Goal: Information Seeking & Learning: Learn about a topic

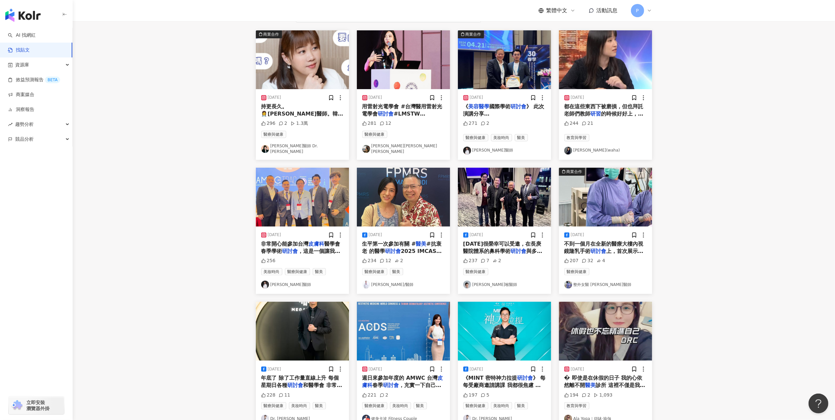
scroll to position [176, 0]
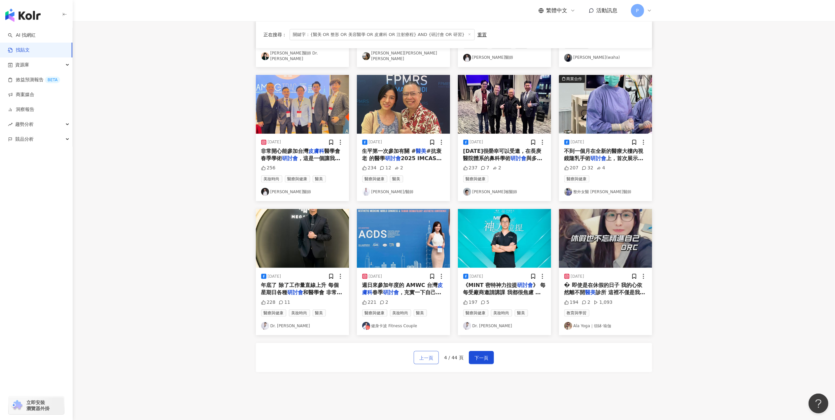
click at [430, 357] on span "上一頁" at bounding box center [426, 358] width 14 height 8
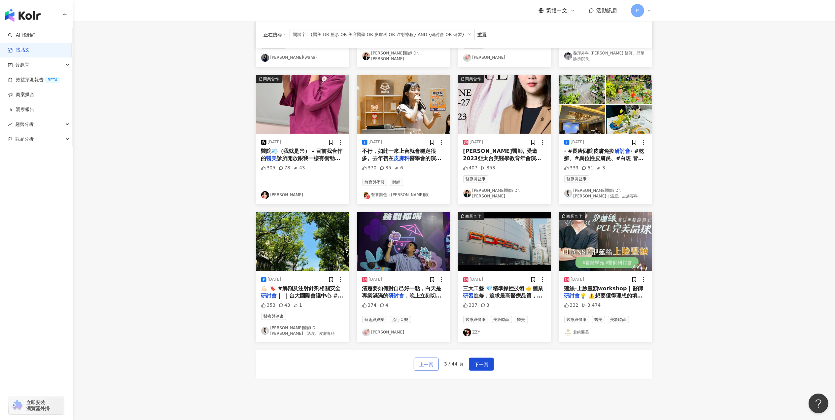
click at [422, 361] on span "上一頁" at bounding box center [426, 365] width 14 height 8
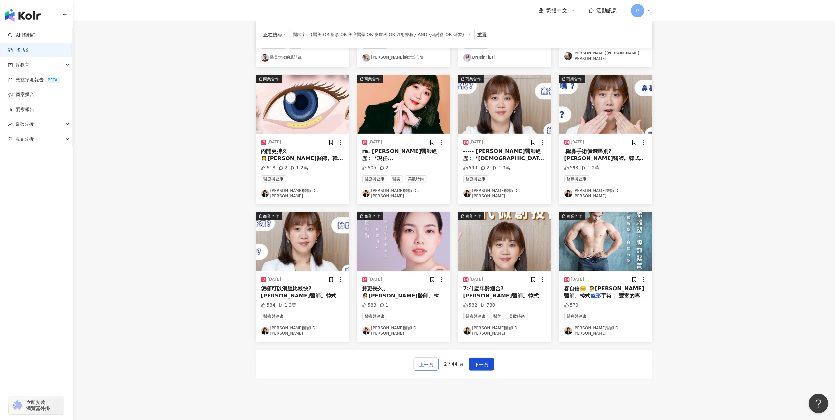
click at [428, 361] on span "上一頁" at bounding box center [426, 365] width 14 height 8
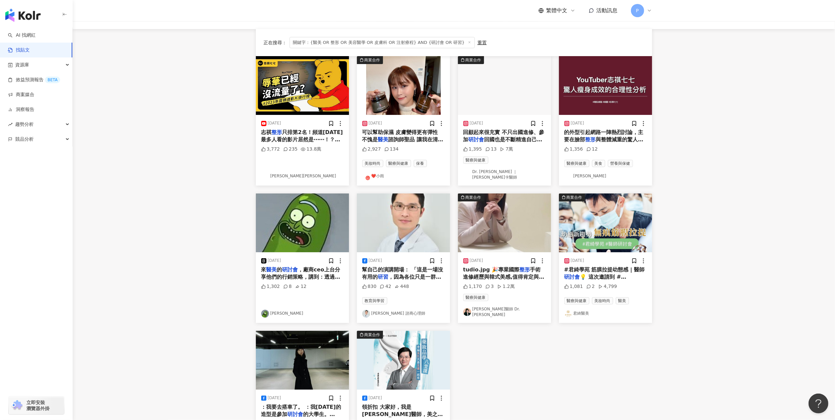
scroll to position [44, 0]
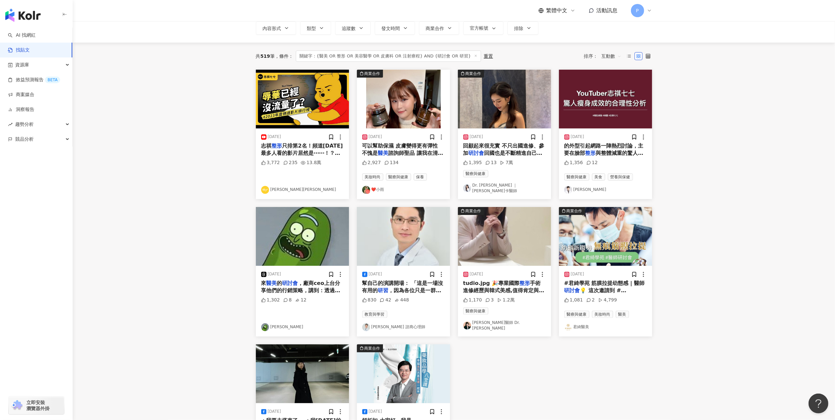
drag, startPoint x: 289, startPoint y: 281, endPoint x: 292, endPoint y: 290, distance: 8.8
click at [292, 290] on span "，廠商ceo上台分享他們的行銷策略，講到：透過網路呀！像很多消費者就是看部落客分享⋯⋯ 內心突然大驚！部落客這個詞現在應該也變死語了吧🤣🤣🤣 現在的妹妹們可以…" at bounding box center [302, 338] width 83 height 117
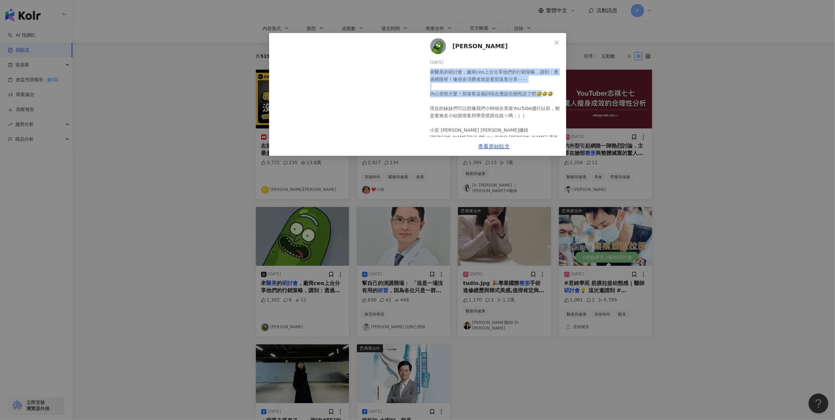
drag, startPoint x: 431, startPoint y: 71, endPoint x: 543, endPoint y: 97, distance: 115.0
click at [543, 97] on div "來醫美的研討會，廠商ceo上台分享他們的行銷策略，講到：透過網路呀！像很多消費者就是看部落客分享⋯⋯ 內心突然大驚！部落客這個詞現在應該也變死語了吧🤣🤣🤣 現…" at bounding box center [495, 111] width 131 height 87
drag, startPoint x: 543, startPoint y: 97, endPoint x: 524, endPoint y: 93, distance: 19.2
click at [455, 75] on div "來醫美的研討會，廠商ceo上台分享他們的行銷策略，講到：透過網路呀！像很多消費者就是看部落客分享⋯⋯ 內心突然大驚！部落客這個詞現在應該也變死語了吧🤣🤣🤣 現…" at bounding box center [495, 111] width 131 height 87
drag, startPoint x: 430, startPoint y: 69, endPoint x: 536, endPoint y: 67, distance: 105.7
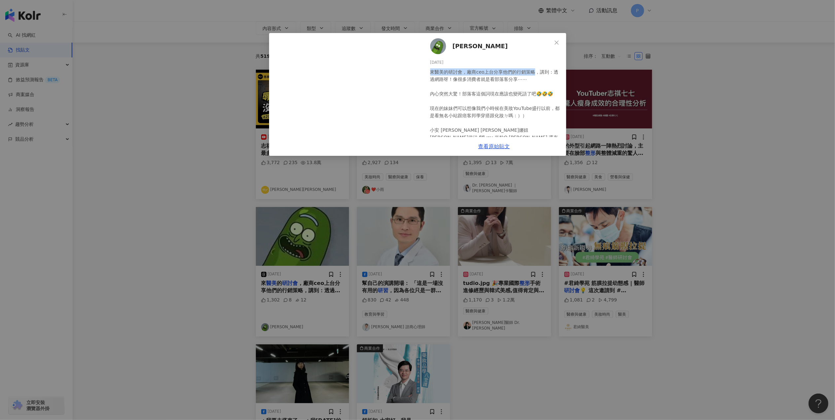
click at [536, 67] on div "tina 2025/6/22 來醫美的研討會，廠商ceo上台分享他們的行銷策略，講到：透過網路呀！像很多消費者就是看部落客分享⋯⋯ 內心突然大驚！部落客這個詞…" at bounding box center [494, 85] width 144 height 104
copy div "來醫美的研討會，廠商ceo上台分享他們的行銷策略"
drag, startPoint x: 536, startPoint y: 67, endPoint x: 534, endPoint y: 87, distance: 19.3
click at [534, 87] on div "來醫美的研討會，廠商ceo上台分享他們的行銷策略，講到：透過網路呀！像很多消費者就是看部落客分享⋯⋯ 內心突然大驚！部落客這個詞現在應該也變死語了吧🤣🤣🤣 現…" at bounding box center [495, 111] width 131 height 87
click at [157, 168] on div "tina 2025/6/22 來醫美的研討會，廠商ceo上台分享他們的行銷策略，講到：透過網路呀！像很多消費者就是看部落客分享⋯⋯ 內心突然大驚！部落客這個詞…" at bounding box center [417, 210] width 835 height 420
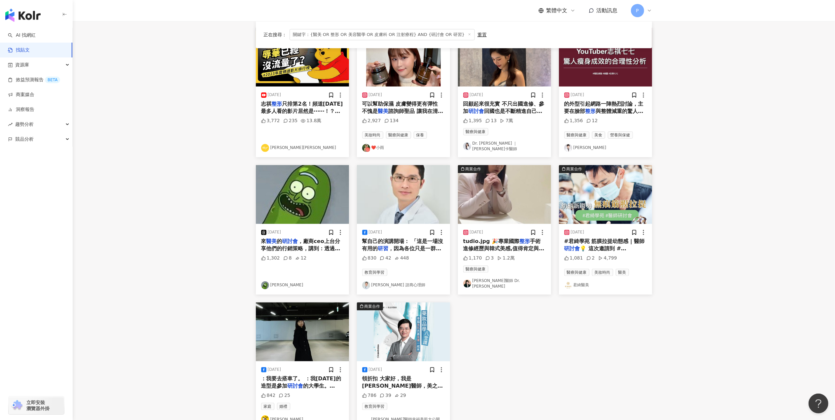
scroll to position [88, 0]
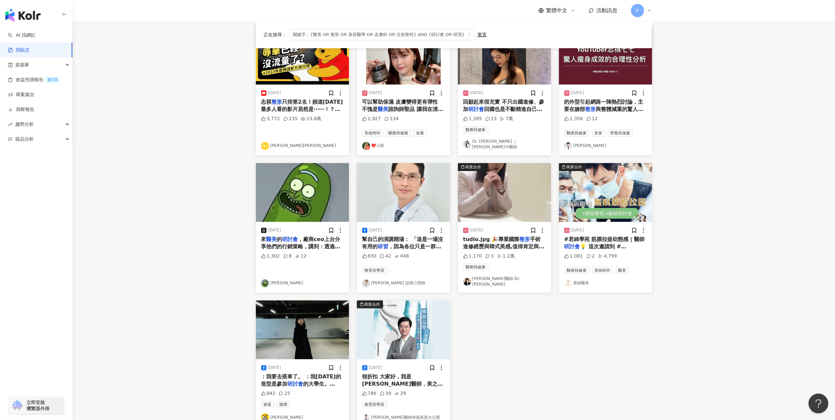
drag, startPoint x: 413, startPoint y: 245, endPoint x: 394, endPoint y: 238, distance: 21.1
click at [394, 238] on span "幫自己的演講開場： 「這是一場沒有用的" at bounding box center [402, 243] width 81 height 14
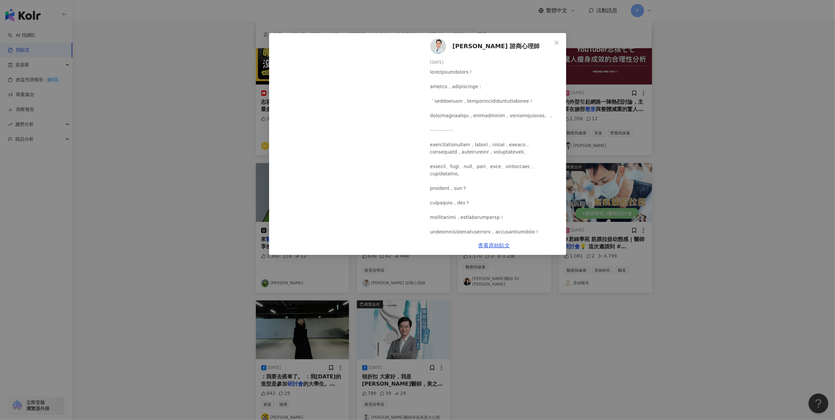
click at [652, 217] on div "蘇琮祺 諮商心理師 2023/12/5 830 42 448 查看原始貼文" at bounding box center [417, 210] width 835 height 420
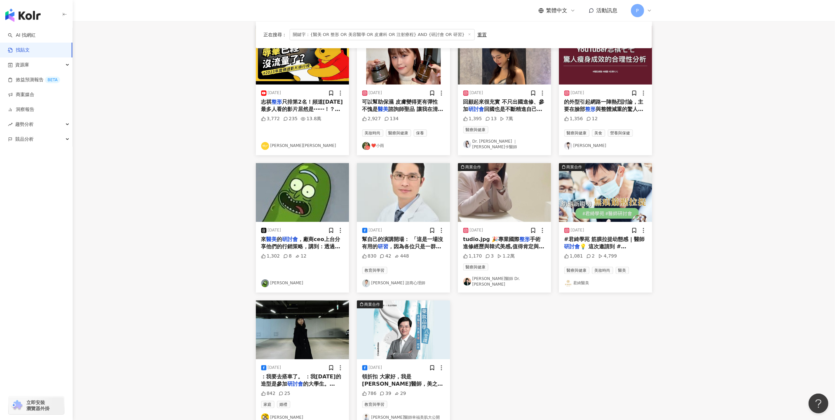
click at [533, 244] on span "手術進修經歷與韓式美感,值得肯定與[PERSON_NAME]" at bounding box center [503, 246] width 81 height 21
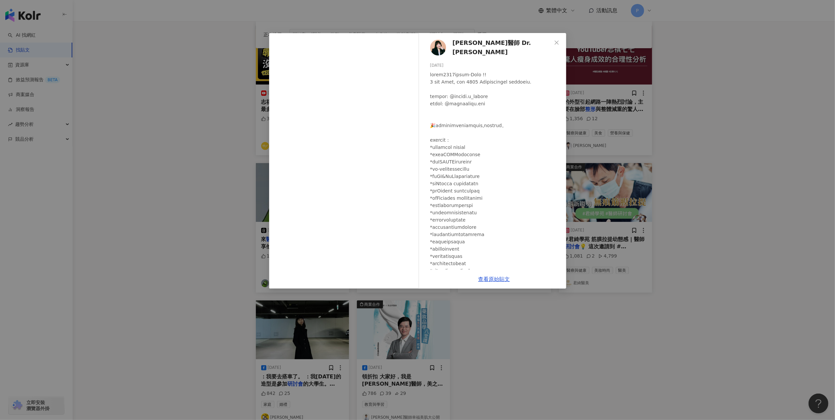
click at [778, 296] on div "張豫苓醫師 Dr. Jessica Chang 2023/11/18 1,170 3 1.2萬 查看原始貼文" at bounding box center [417, 210] width 835 height 420
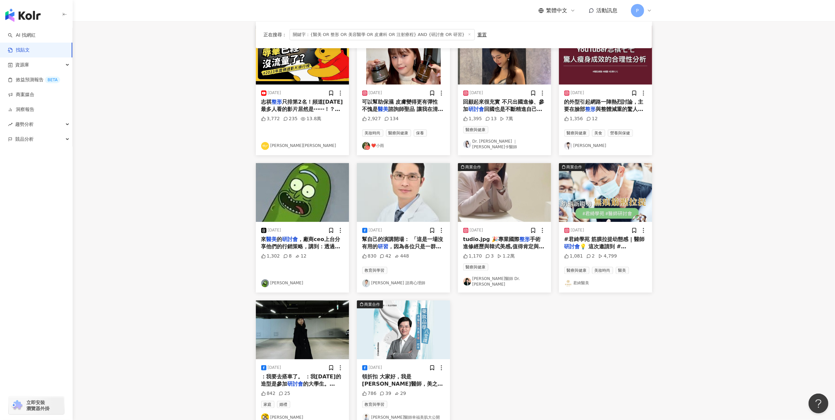
click at [629, 245] on span "💡 這次邀請到 #[PERSON_NAME]醫師 蒞臨與君[PERSON_NAME]的醫師團隊針對 #玻尿酸 的施打進行交流 玻尿酸除了我們所熟知的 #填補凹…" at bounding box center [605, 275] width 83 height 65
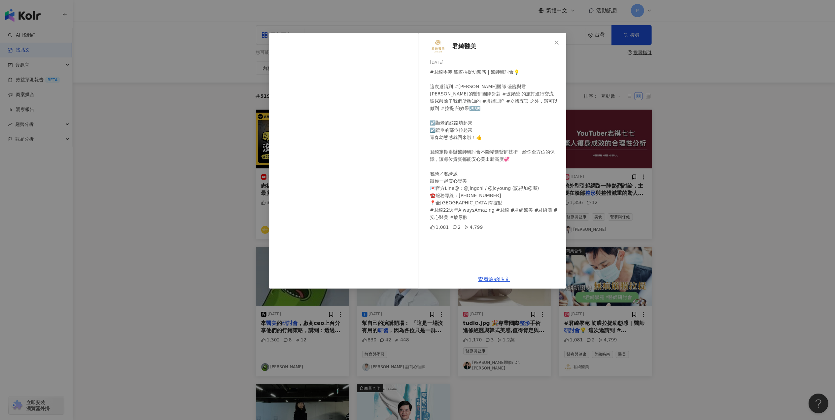
scroll to position [0, 0]
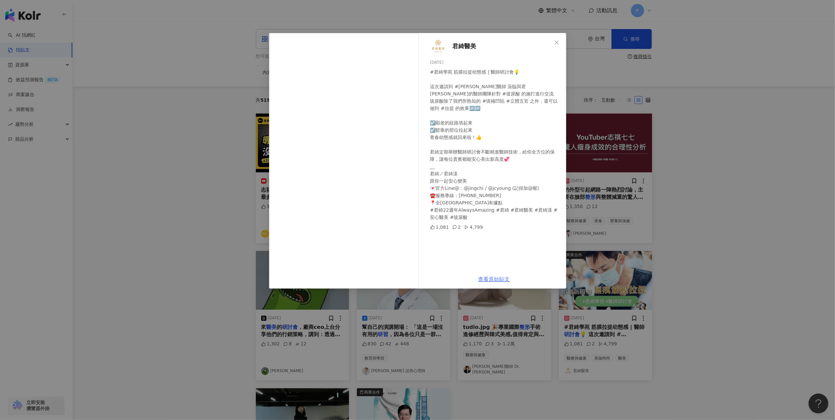
click at [499, 279] on link "查看原始貼文" at bounding box center [495, 279] width 32 height 6
click at [731, 174] on div "君綺醫美 [DATE] #君綺學苑 筋膜拉提幼態感 | 醫師研討會💡 這次邀請到 #[PERSON_NAME]醫師 蒞臨與君[PERSON_NAME]的醫師團…" at bounding box center [417, 210] width 835 height 420
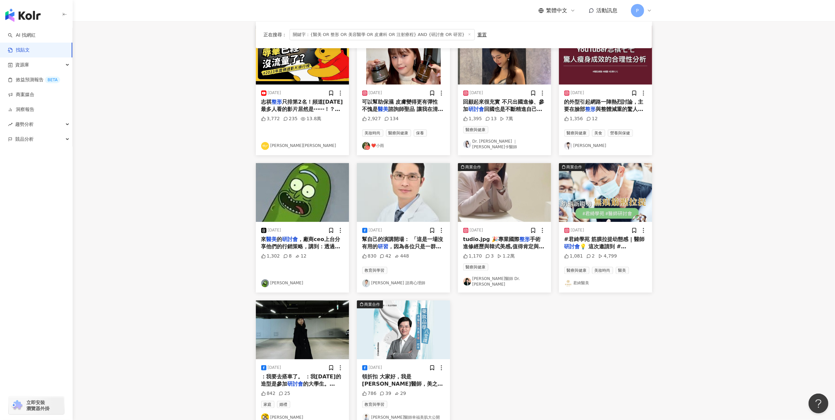
scroll to position [176, 0]
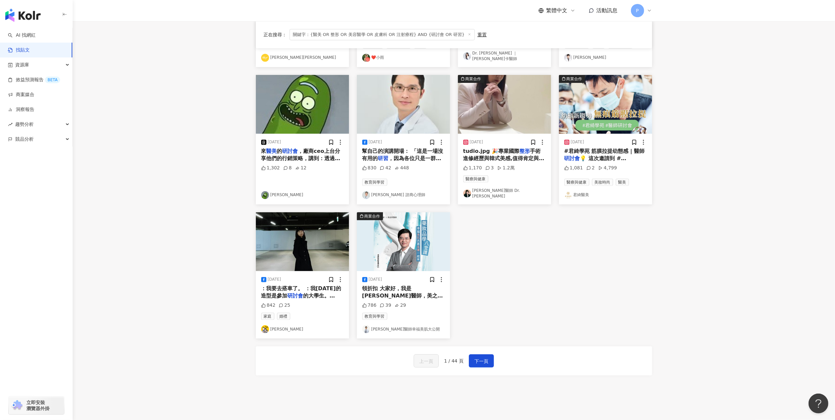
click at [403, 300] on span "診所院長。 「幸福美肌，共善美膚" at bounding box center [402, 307] width 81 height 14
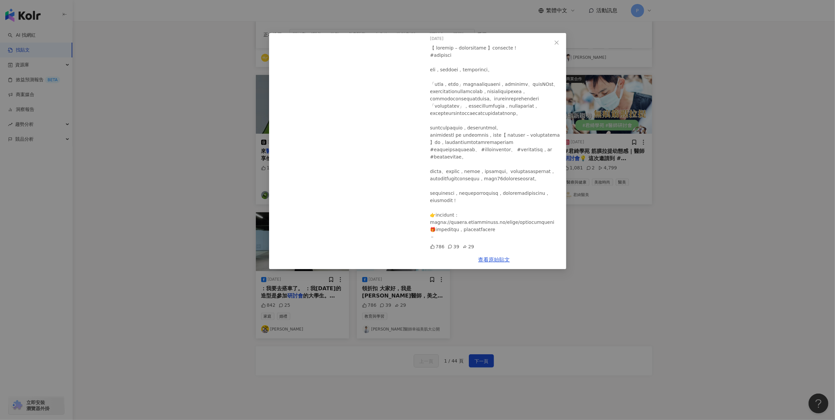
scroll to position [82, 0]
drag, startPoint x: 624, startPoint y: 282, endPoint x: 609, endPoint y: 290, distance: 16.4
click at [624, 283] on div "邱品齊醫師幸福美肌大公開 2024/5/17 786 39 29 查看原始貼文" at bounding box center [417, 210] width 835 height 420
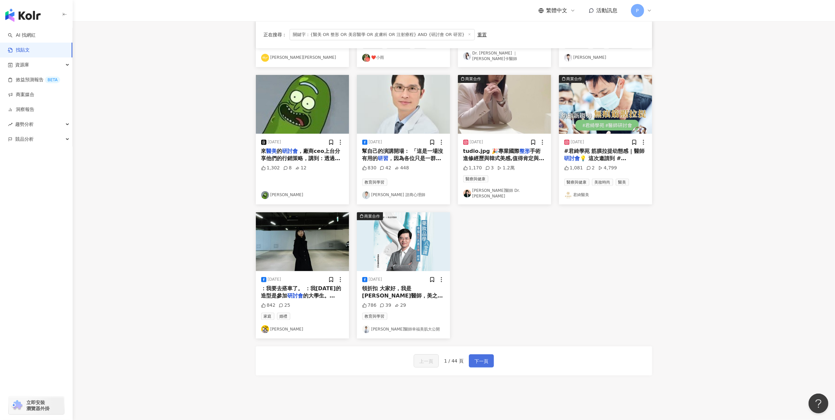
click at [483, 357] on span "下一頁" at bounding box center [482, 361] width 14 height 8
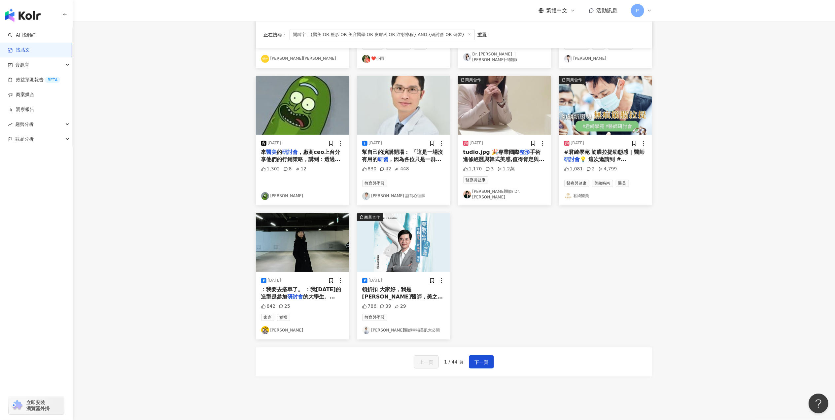
scroll to position [176, 0]
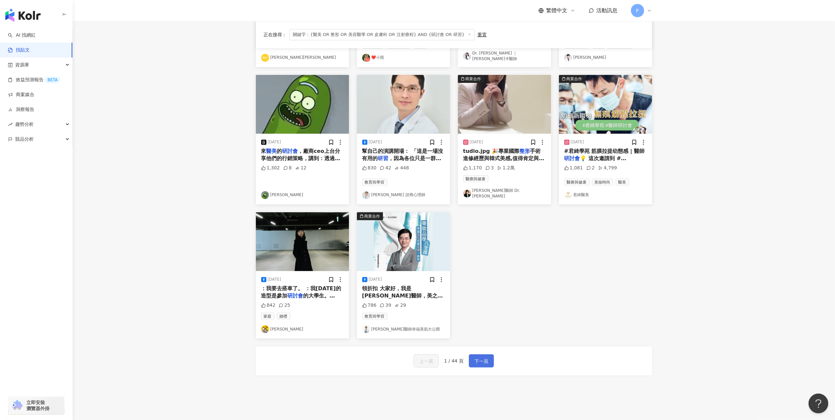
click at [487, 357] on span "下一頁" at bounding box center [482, 361] width 14 height 8
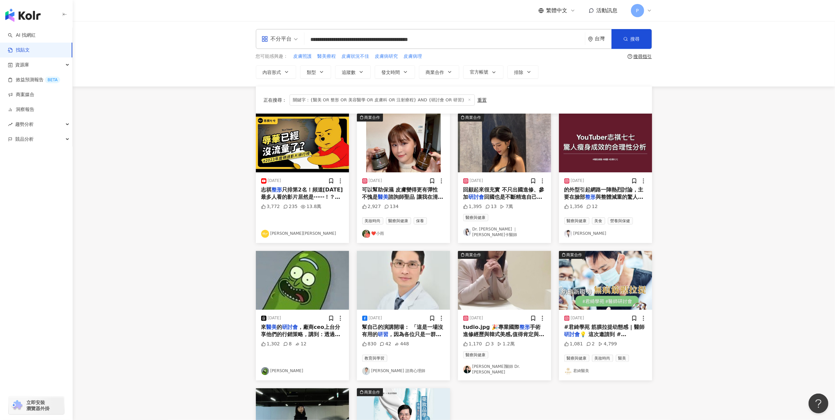
scroll to position [216, 0]
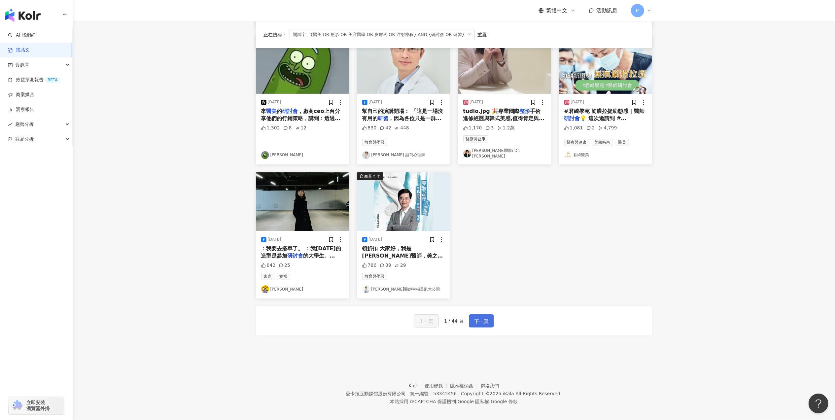
click at [485, 317] on span "下一頁" at bounding box center [482, 321] width 14 height 8
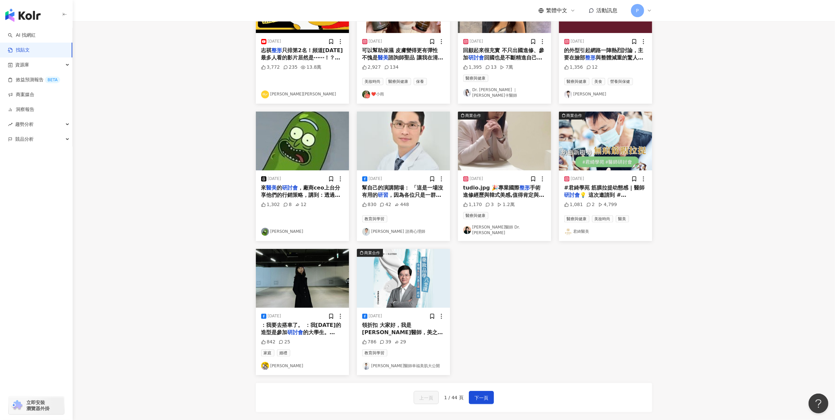
scroll to position [0, 0]
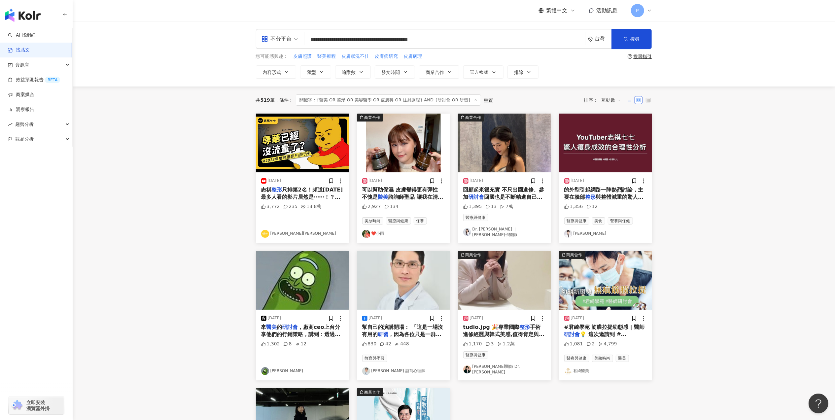
click at [629, 103] on label at bounding box center [629, 100] width 8 height 8
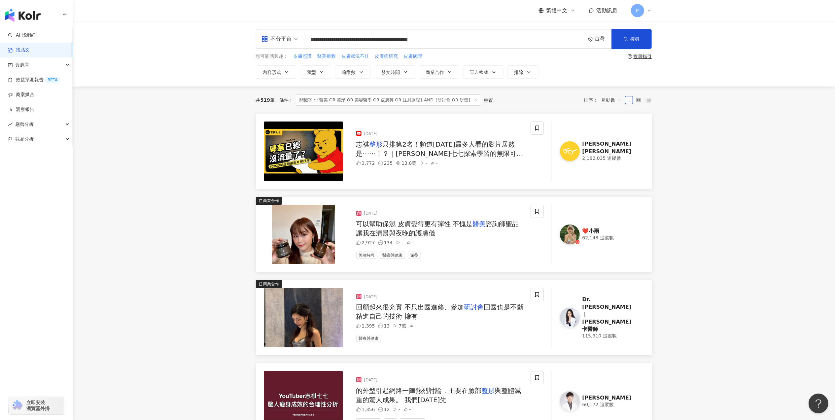
click at [639, 101] on icon at bounding box center [638, 100] width 5 height 5
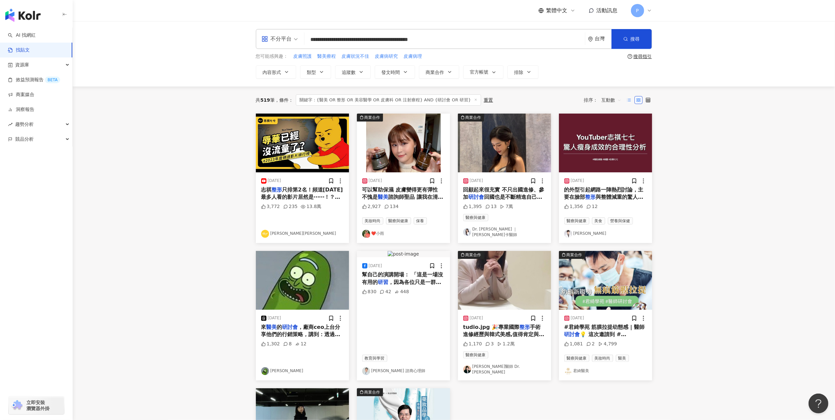
click at [629, 101] on icon at bounding box center [629, 100] width 5 height 5
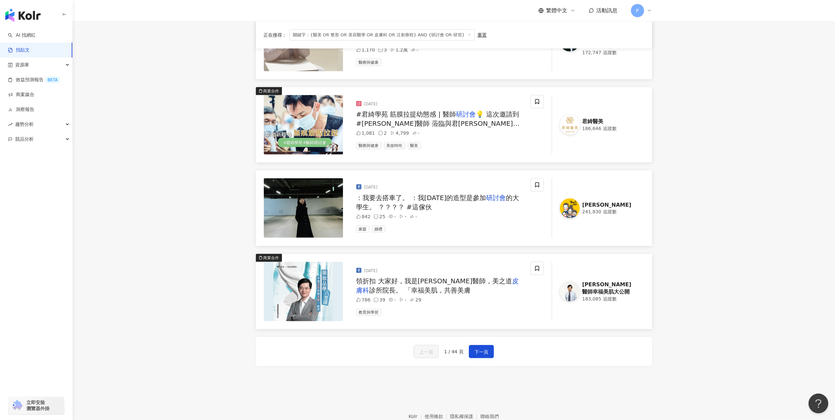
scroll to position [648, 0]
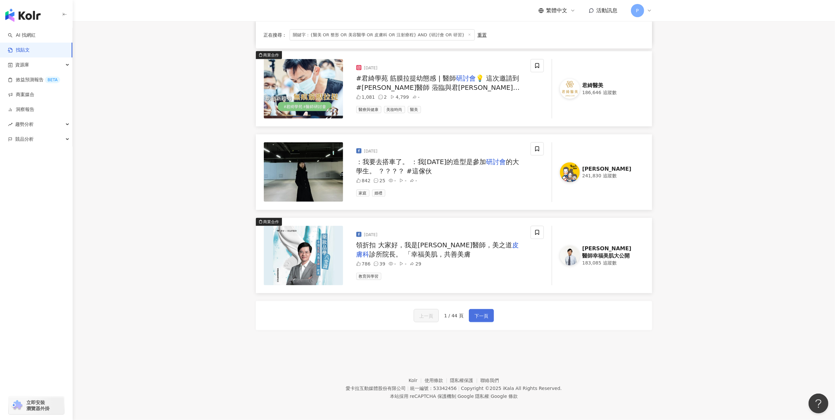
click at [472, 316] on button "下一頁" at bounding box center [481, 315] width 25 height 13
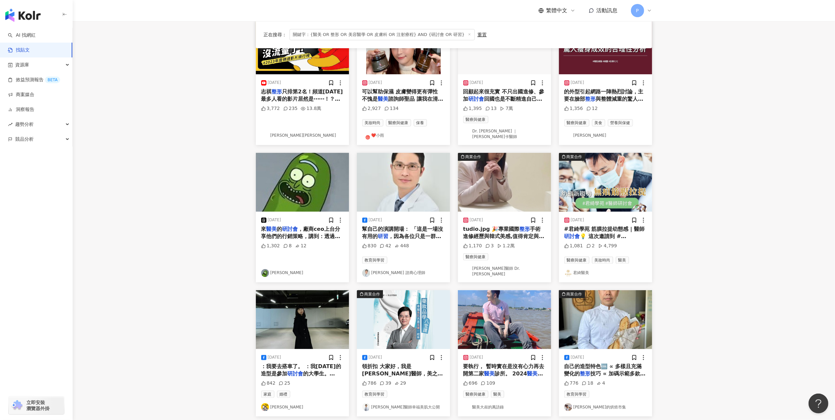
scroll to position [216, 0]
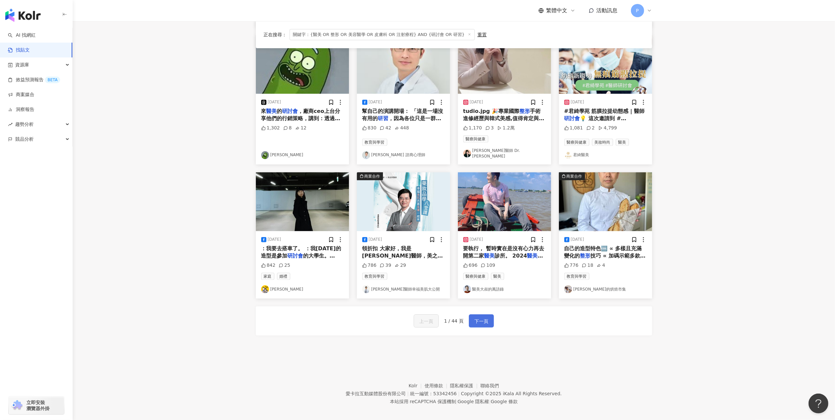
click at [483, 317] on span "下一頁" at bounding box center [482, 321] width 14 height 8
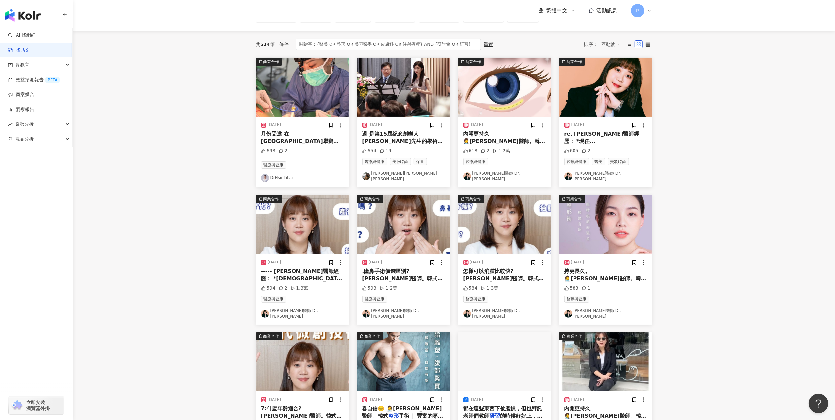
scroll to position [0, 0]
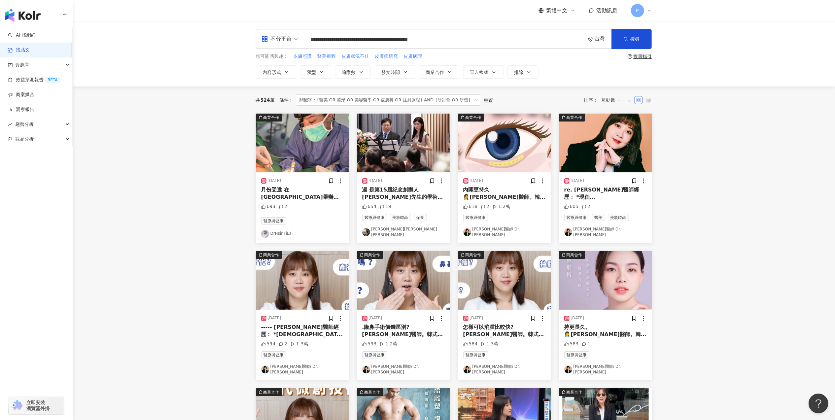
click at [298, 201] on mark "研討會" at bounding box center [306, 204] width 16 height 6
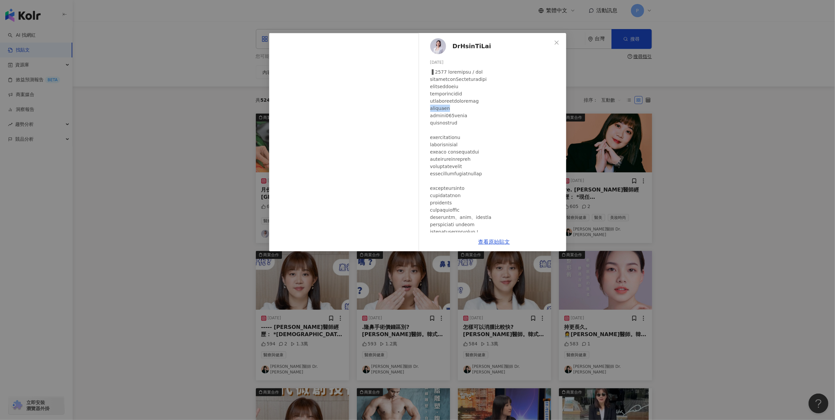
drag, startPoint x: 430, startPoint y: 108, endPoint x: 488, endPoint y: 107, distance: 57.8
click at [488, 107] on div at bounding box center [495, 271] width 131 height 407
drag, startPoint x: 488, startPoint y: 107, endPoint x: 490, endPoint y: 130, distance: 22.9
click at [490, 130] on div at bounding box center [495, 271] width 131 height 407
drag, startPoint x: 431, startPoint y: 141, endPoint x: 497, endPoint y: 160, distance: 68.5
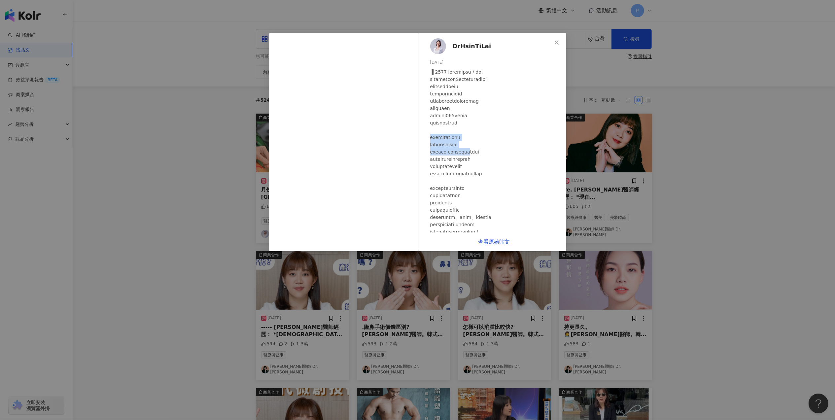
click at [497, 160] on div at bounding box center [495, 271] width 131 height 407
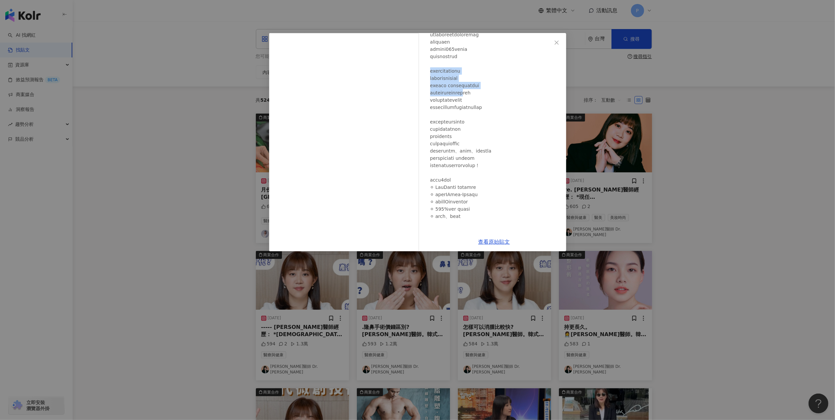
scroll to position [88, 0]
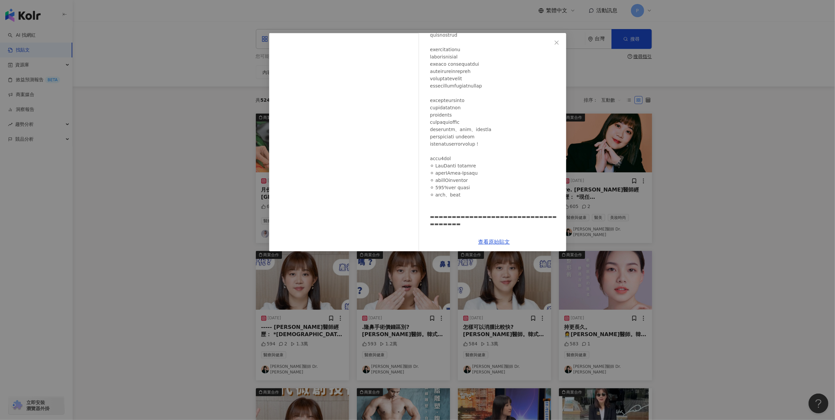
click at [771, 200] on div "DrHsinTiLai [DATE] 693 2 查看原始貼文" at bounding box center [417, 210] width 835 height 420
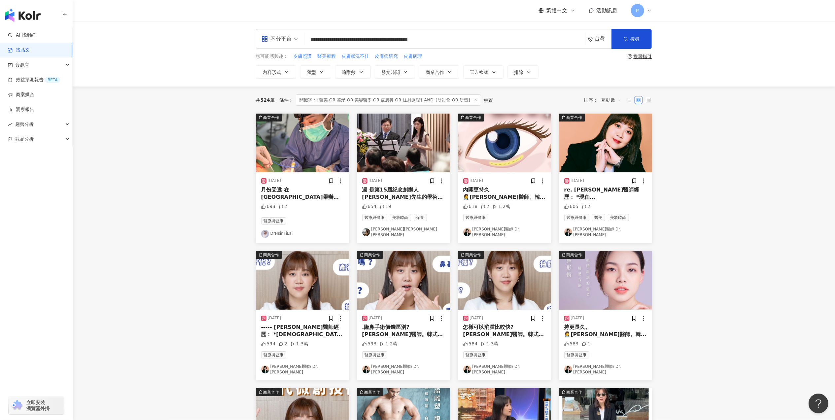
click at [388, 193] on span "週 是第15屆紀念創辦人[PERSON_NAME]先生的學術" at bounding box center [402, 194] width 81 height 14
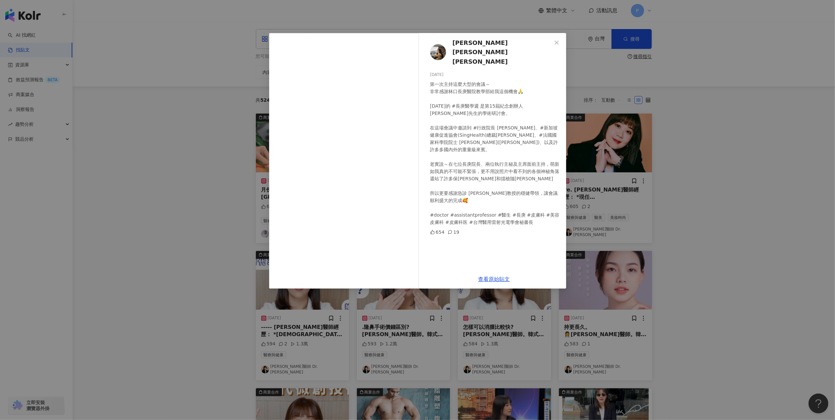
click at [696, 159] on div "[PERSON_NAME][PERSON_NAME] [PERSON_NAME] [DATE] 第一次主持這麼大型的會議～ 非常感謝林口長庚醫院教學部給我這個…" at bounding box center [417, 210] width 835 height 420
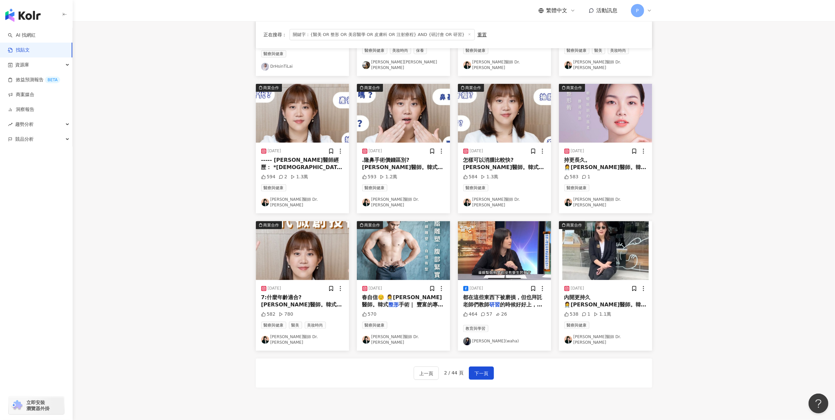
scroll to position [176, 0]
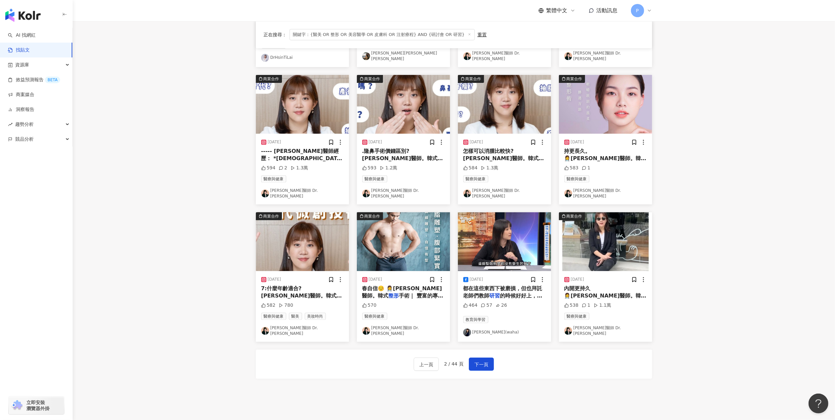
click at [516, 293] on span "的時候好好上，不要睡覺、遲到早退、做" at bounding box center [502, 300] width 79 height 14
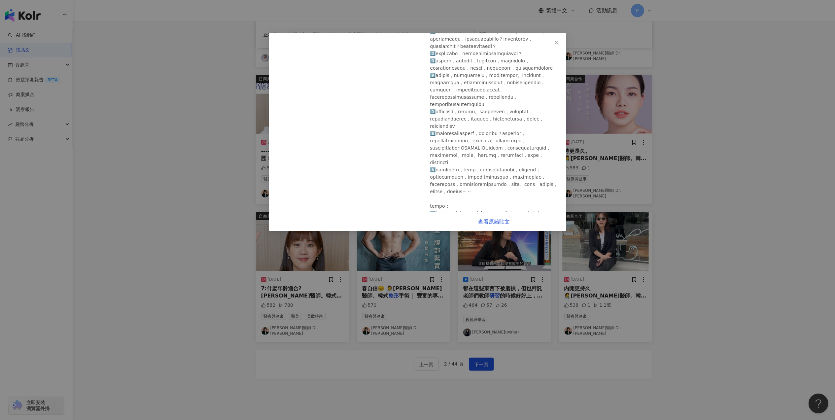
scroll to position [132, 0]
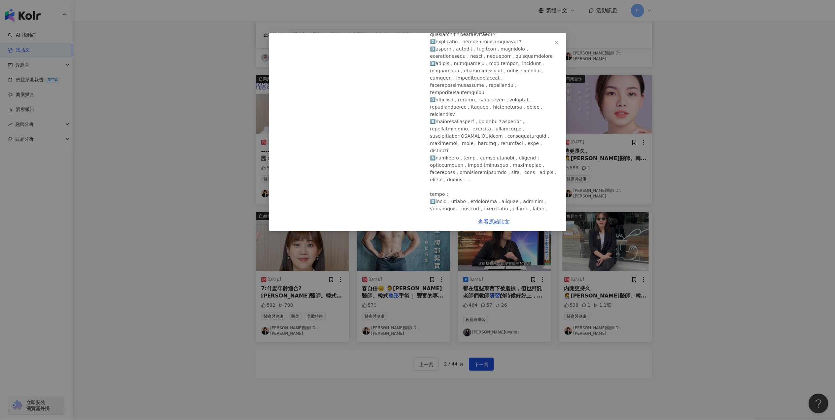
click at [722, 179] on div "[PERSON_NAME](waha) [DATE] 464 57 26 查看原始貼文" at bounding box center [417, 210] width 835 height 420
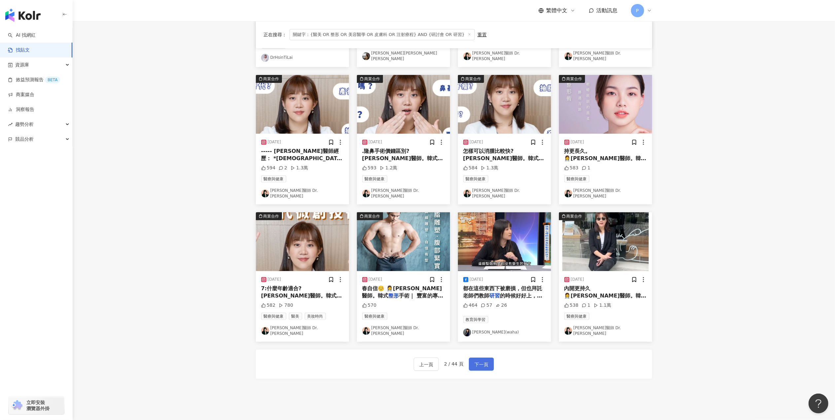
click at [484, 361] on span "下一頁" at bounding box center [482, 365] width 14 height 8
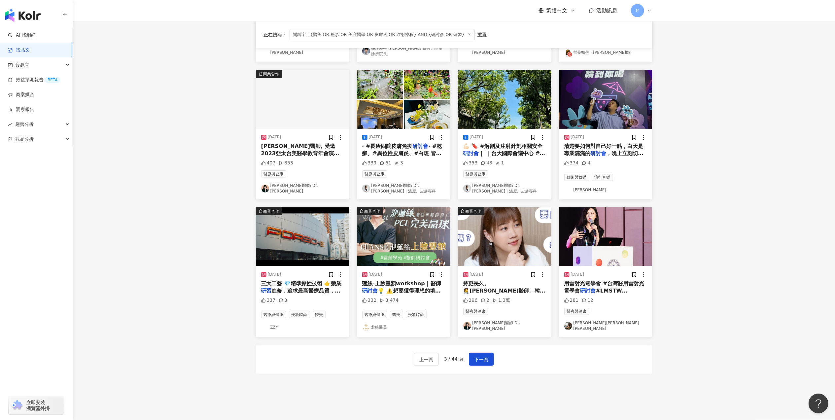
scroll to position [176, 0]
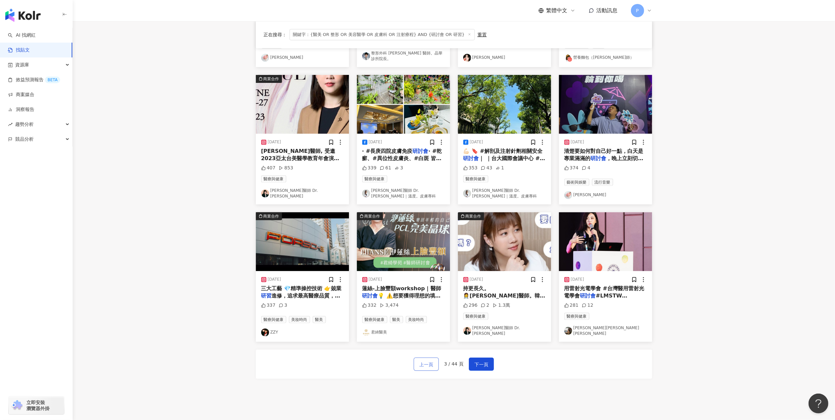
click at [423, 361] on span "上一頁" at bounding box center [426, 365] width 14 height 8
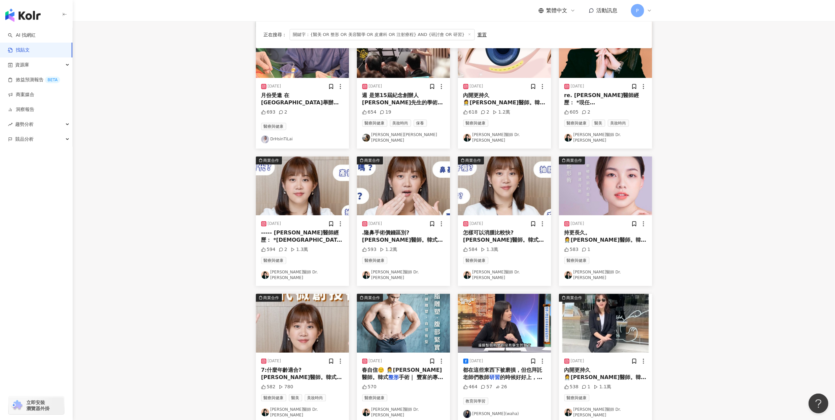
scroll to position [44, 0]
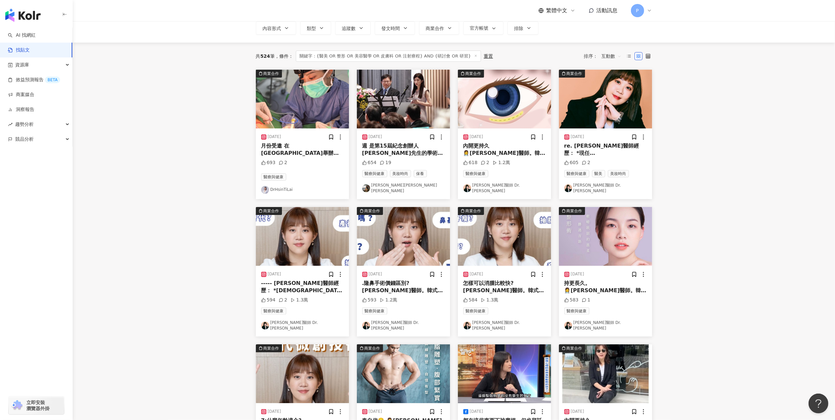
click at [315, 157] on span "上 擔任示範手術醫師 當天總共有約" at bounding box center [301, 164] width 81 height 14
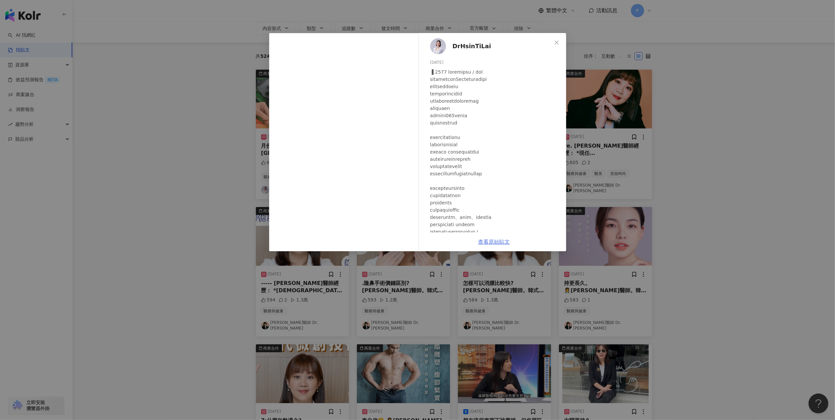
click at [497, 242] on link "查看原始貼文" at bounding box center [495, 242] width 32 height 6
click at [190, 153] on div "DrHsinTiLai [DATE] 693 2 查看原始貼文" at bounding box center [417, 210] width 835 height 420
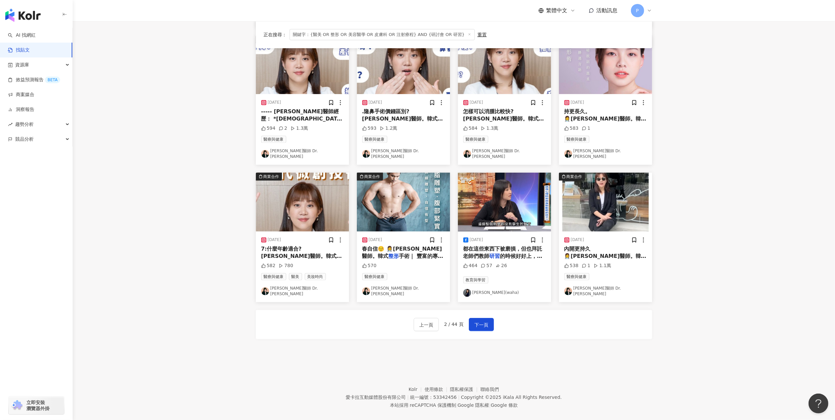
scroll to position [216, 0]
click at [431, 321] on span "上一頁" at bounding box center [426, 325] width 14 height 8
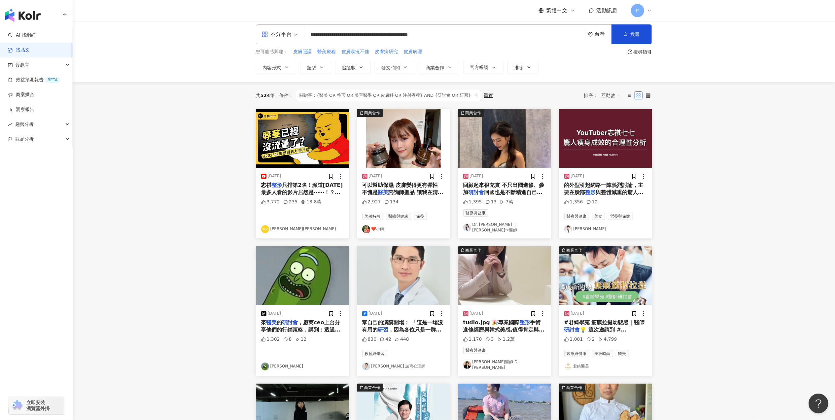
scroll to position [0, 0]
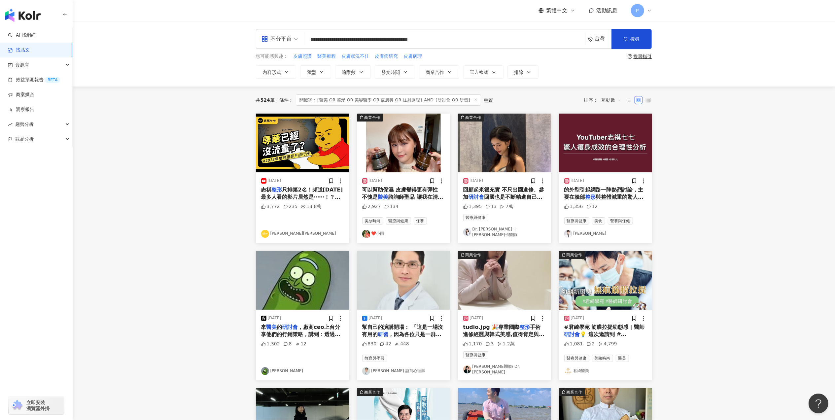
click at [617, 331] on span "💡 這次邀請到 #[PERSON_NAME]醫師 蒞臨與君[PERSON_NAME]的醫師團隊針對 #玻尿酸 的施打進行交流 玻尿酸除了我們所熟知的 #填補凹…" at bounding box center [605, 363] width 83 height 65
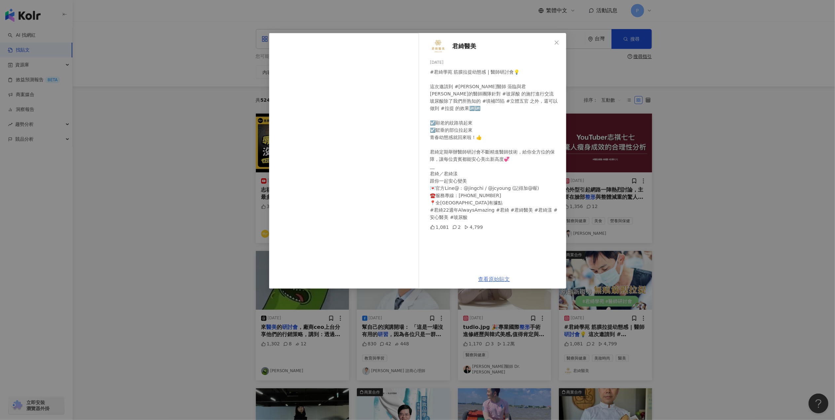
click at [505, 278] on link "查看原始貼文" at bounding box center [495, 279] width 32 height 6
click at [708, 283] on div "君綺醫美 [DATE] #君綺學苑 筋膜拉提幼態感 | 醫師研討會💡 這次邀請到 #[PERSON_NAME]醫師 蒞臨與君[PERSON_NAME]的醫師團…" at bounding box center [417, 210] width 835 height 420
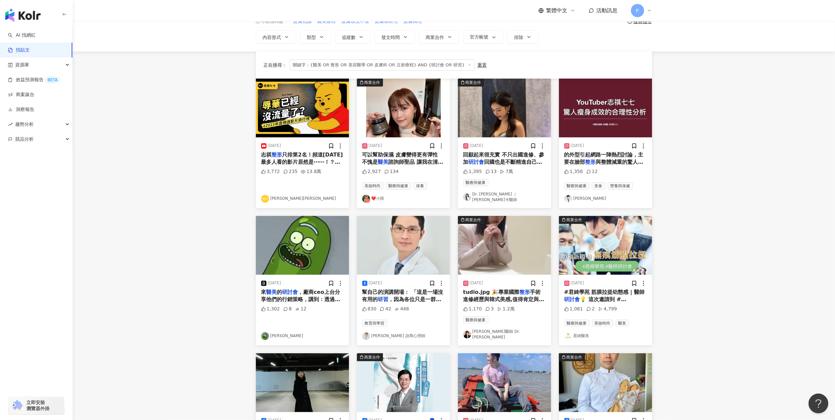
scroll to position [132, 0]
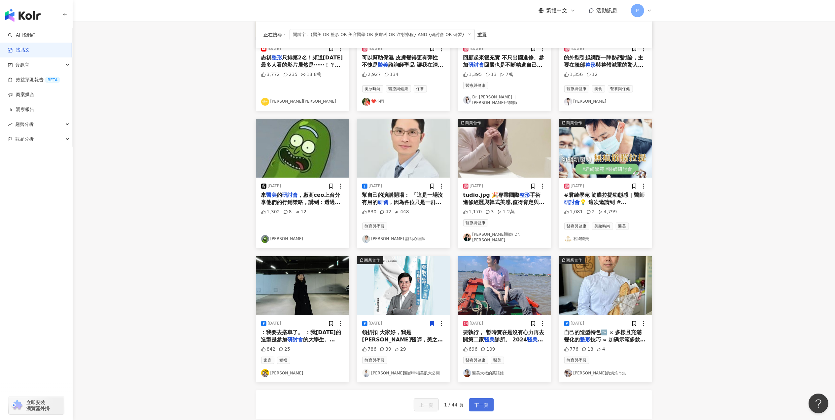
click at [486, 398] on button "下一頁" at bounding box center [481, 404] width 25 height 13
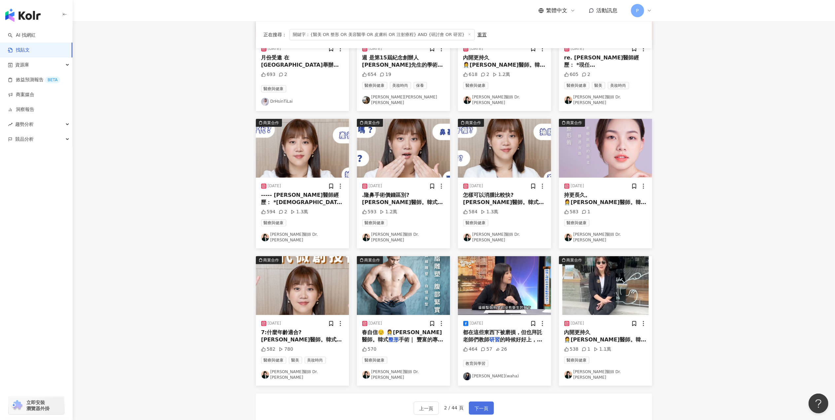
click at [487, 402] on button "下一頁" at bounding box center [481, 408] width 25 height 13
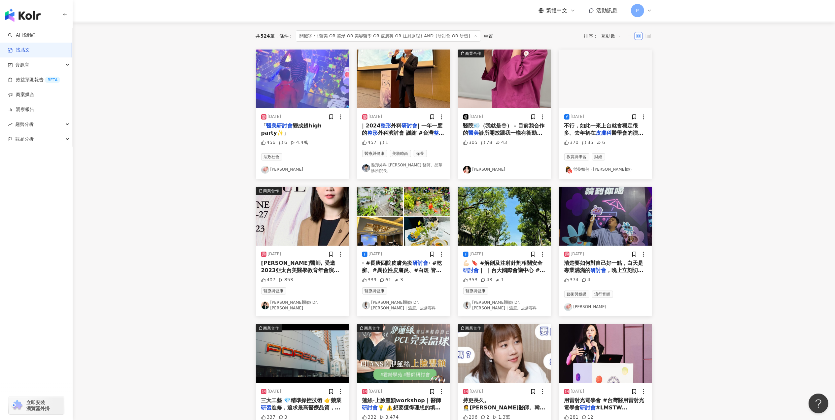
scroll to position [44, 0]
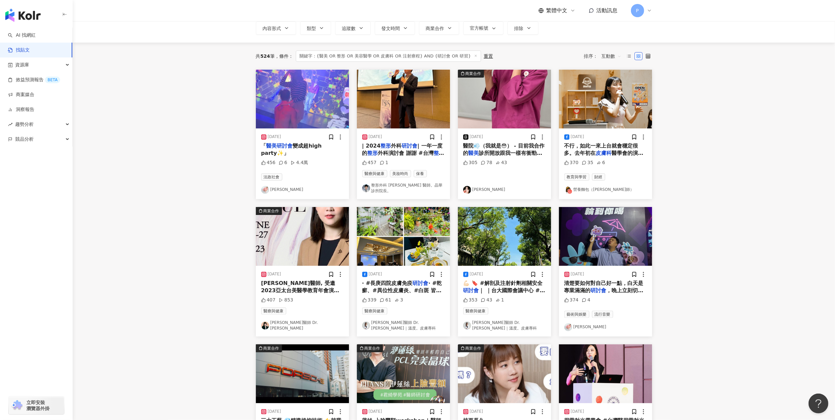
click at [615, 154] on span "醫學會的演講，因為我是做全英文PP" at bounding box center [603, 157] width 79 height 14
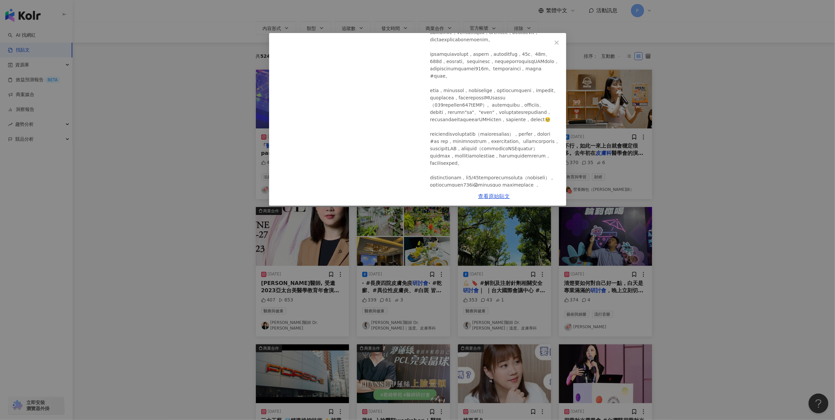
scroll to position [176, 0]
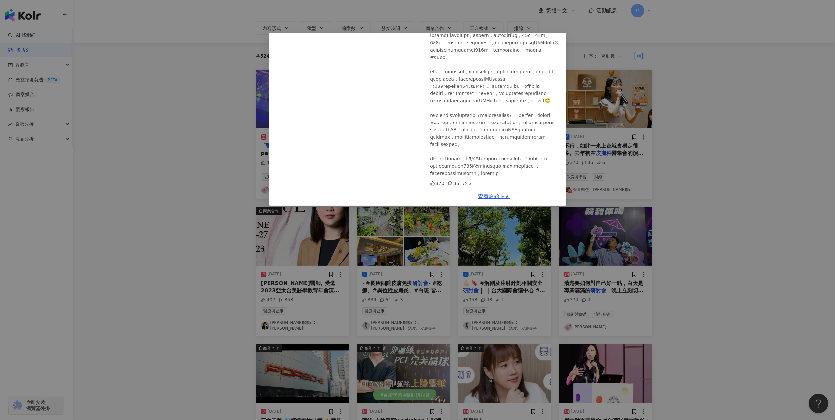
click at [709, 188] on div "營養麵包（[PERSON_NAME]營養師） [DATE] 370 35 6 查看原始貼文" at bounding box center [417, 210] width 835 height 420
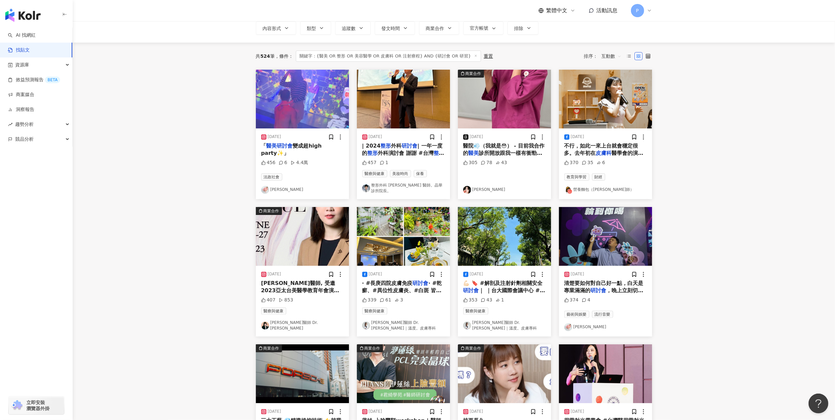
click at [411, 154] on span "外科演討會 謝謝 #台灣" at bounding box center [406, 153] width 56 height 6
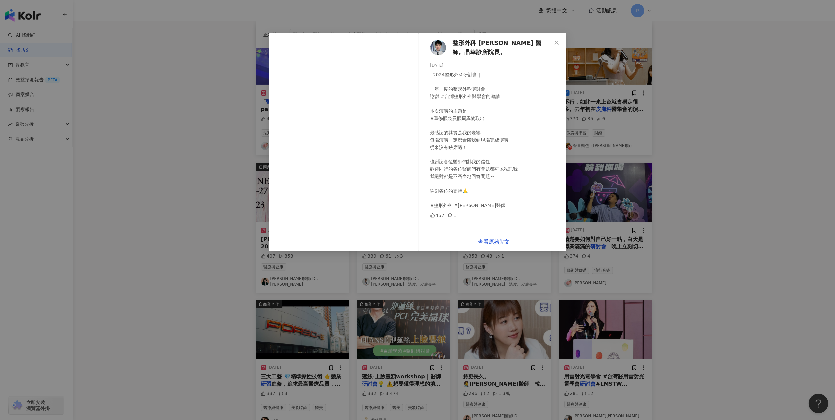
scroll to position [44, 0]
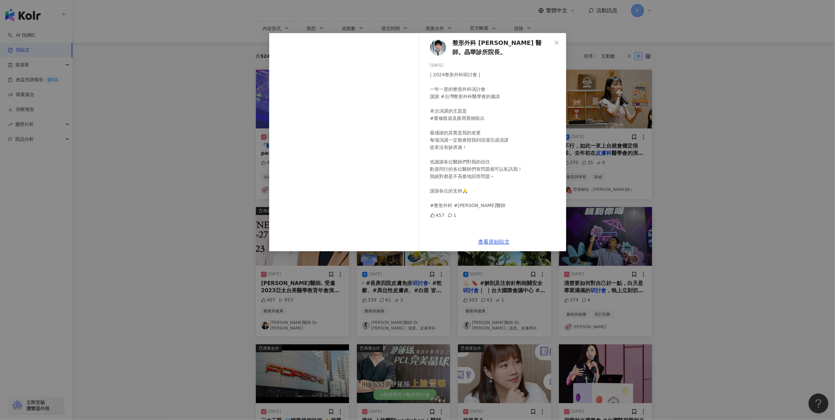
click at [770, 219] on div "整形外科 [PERSON_NAME] 醫師。晶華診所院長。 [DATE] | 2024整形外科研討會 | 一年一度的整形外科演討會 謝謝 #台灣整形外科醫學會…" at bounding box center [417, 210] width 835 height 420
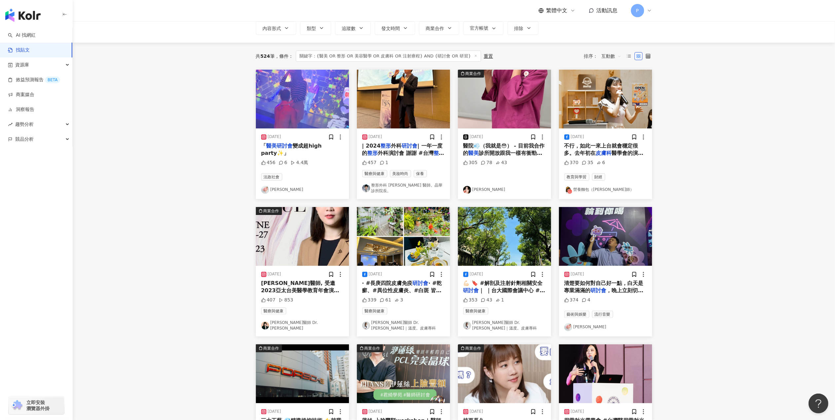
click at [282, 295] on mark "整形" at bounding box center [277, 298] width 11 height 6
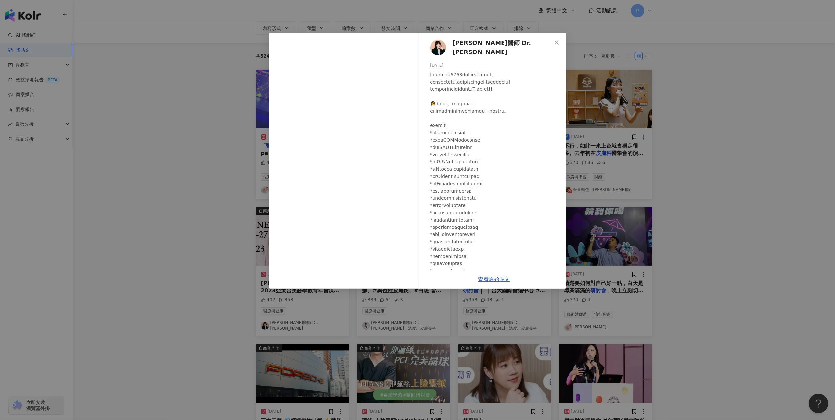
click at [691, 158] on div "[PERSON_NAME]醫師 Dr. [PERSON_NAME] [DATE] 407 853 查看原始貼文" at bounding box center [417, 210] width 835 height 420
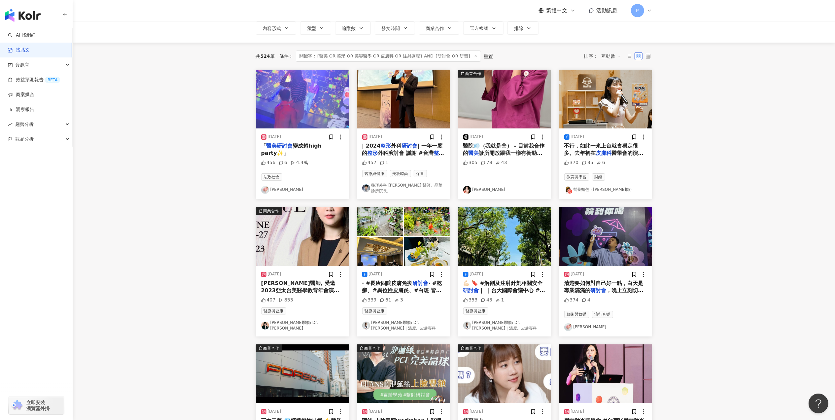
click at [411, 289] on span "· #乾癬、#異位性皮膚炎、#白斑 皆屬於慢性易反覆發作的皮膚免疫疾病，需長期追蹤治療和耐心共同面對。" at bounding box center [402, 298] width 80 height 36
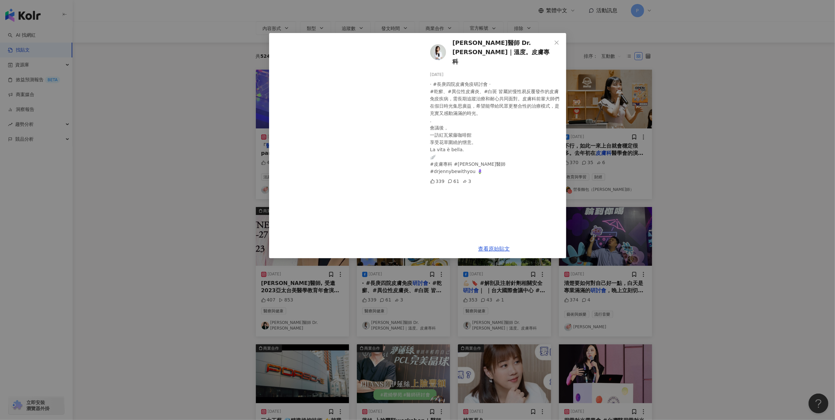
click at [691, 215] on div "[PERSON_NAME]醫師 Dr. [PERSON_NAME]｜溫度。皮膚專科 [DATE] · #長庚四院皮膚免疫研討會 · #乾癬、#異位性皮膚炎、#…" at bounding box center [417, 210] width 835 height 420
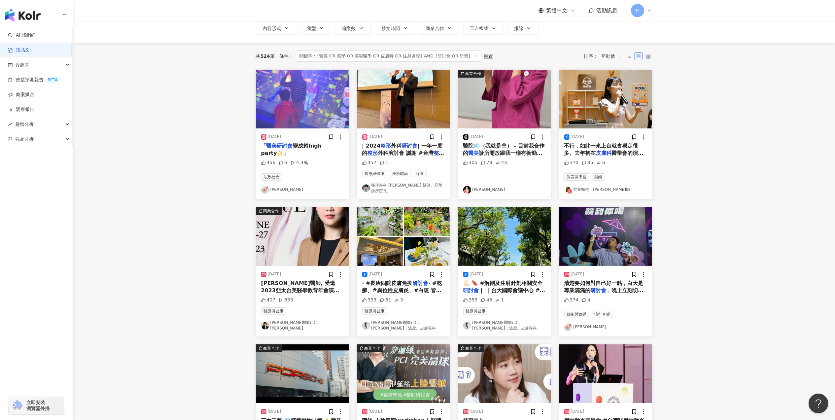
click at [523, 287] on span "｜ ｜台大國際會議中心 #皮膚專" at bounding box center [504, 294] width 82 height 14
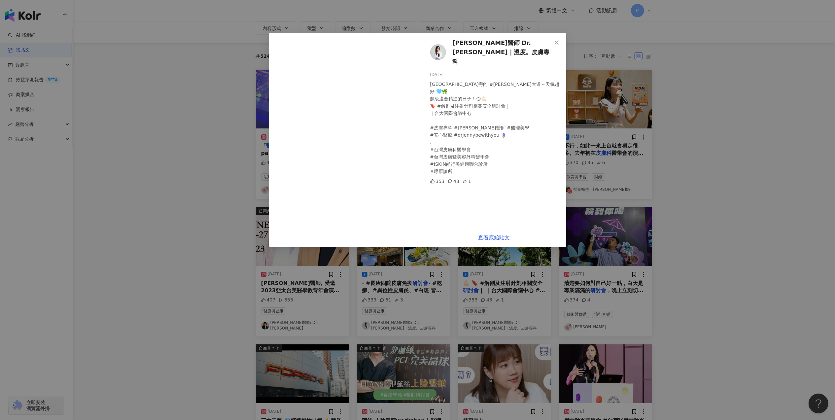
click at [728, 255] on div "[PERSON_NAME]醫師 Dr. [PERSON_NAME]｜溫度。皮膚專科 [DATE] [GEOGRAPHIC_DATA]旁的 #[PERSON_N…" at bounding box center [417, 210] width 835 height 420
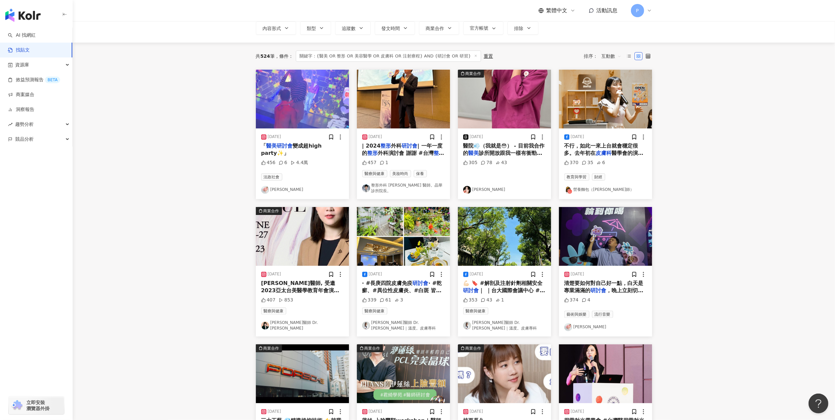
click at [637, 287] on span "，晚上立刻切換成 After Pa" at bounding box center [603, 294] width 79 height 14
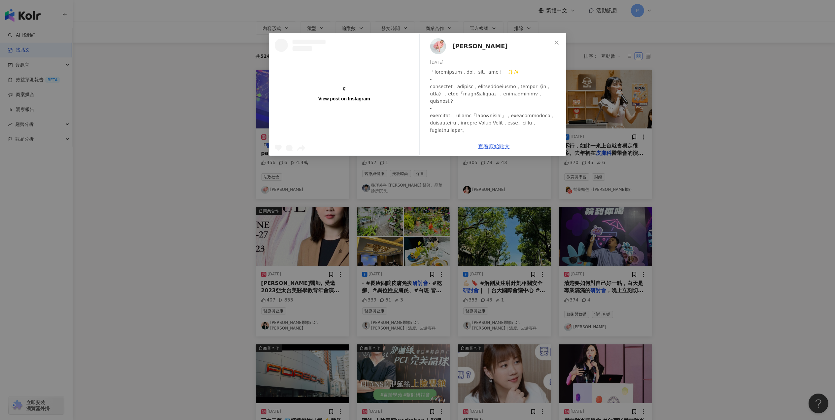
click at [668, 270] on div "View post on Instagram [PERSON_NAME][DATE] 374 4 查看原始貼文" at bounding box center [417, 210] width 835 height 420
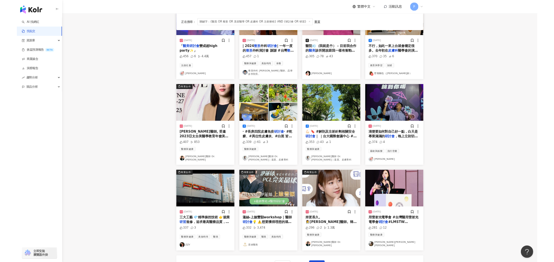
scroll to position [132, 0]
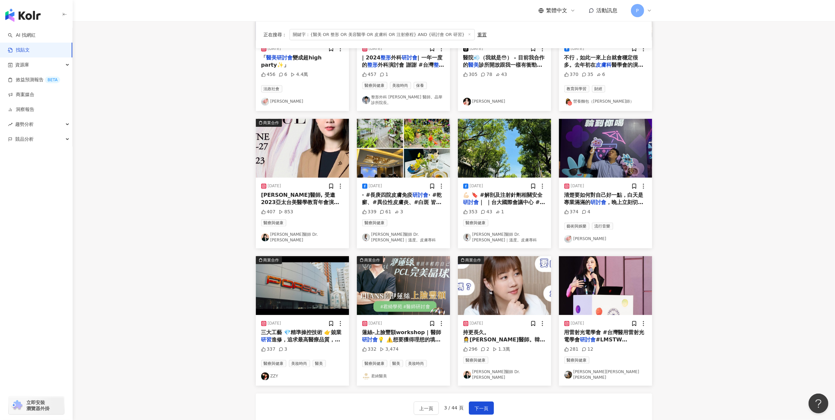
click at [618, 337] on span "#LMSTW #doctor" at bounding box center [595, 344] width 63 height 14
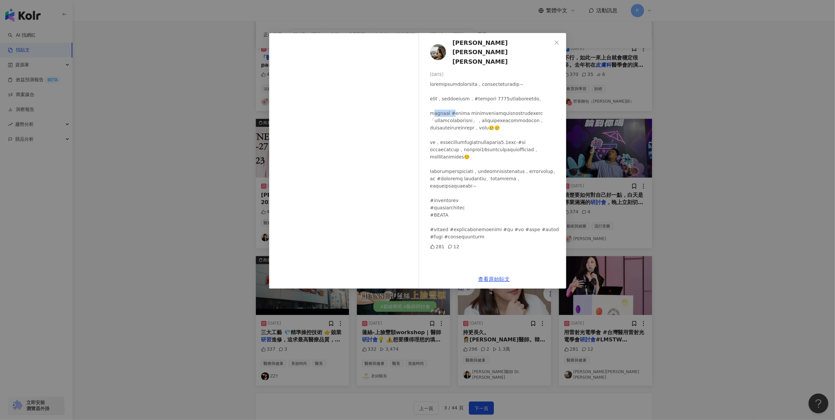
drag, startPoint x: 433, startPoint y: 115, endPoint x: 471, endPoint y: 114, distance: 38.3
click at [471, 114] on div at bounding box center [495, 161] width 131 height 160
drag, startPoint x: 471, startPoint y: 114, endPoint x: 482, endPoint y: 159, distance: 46.3
click at [482, 159] on div at bounding box center [495, 161] width 131 height 160
click at [489, 277] on link "查看原始貼文" at bounding box center [495, 279] width 32 height 6
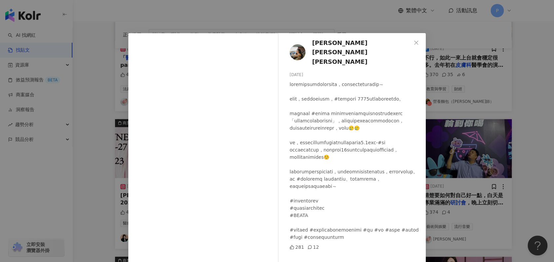
click at [507, 128] on div "[PERSON_NAME][PERSON_NAME] [PERSON_NAME] [DATE] 281 12 查看原始貼文" at bounding box center [277, 131] width 554 height 262
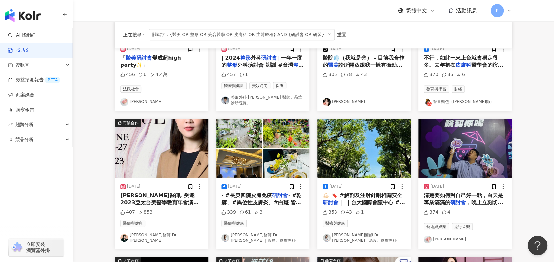
click at [368, 199] on span "｜ ｜台大國際會議中心 #皮膚專" at bounding box center [363, 206] width 82 height 14
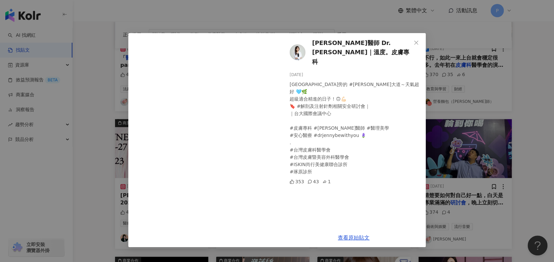
click at [514, 183] on div "[PERSON_NAME]醫師 Dr. [PERSON_NAME]｜溫度。皮膚專科 [DATE] [GEOGRAPHIC_DATA]旁的 #[PERSON_N…" at bounding box center [277, 131] width 554 height 262
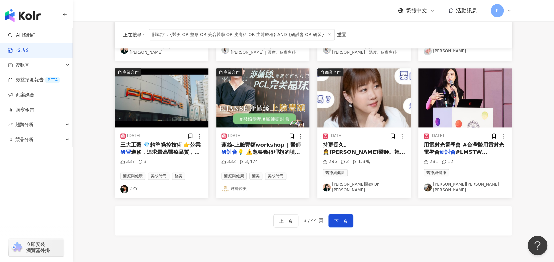
scroll to position [352, 0]
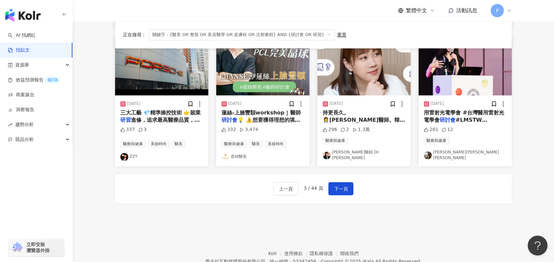
click at [349, 185] on div "上一頁 3 / 44 頁 下一頁" at bounding box center [313, 188] width 396 height 29
click at [343, 185] on span "下一頁" at bounding box center [341, 189] width 14 height 8
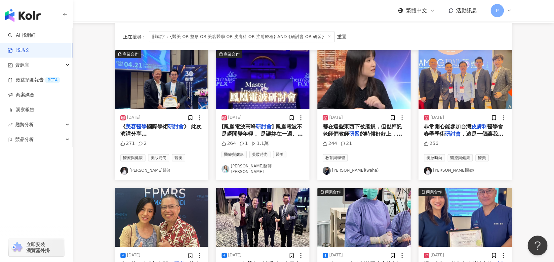
scroll to position [50, 0]
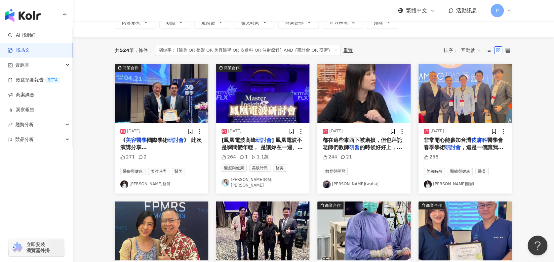
click at [185, 148] on span "》 此次演講分享AestheFill[PERSON_NAME]斯精靈針用於臉部回春和面部拉提。 精靈針一般被認為僅適合促進膠原蛋白增生填補組織凹陷和皮膚鬆弛，…" at bounding box center [161, 199] width 82 height 125
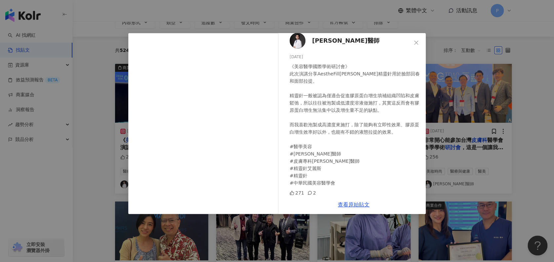
scroll to position [7, 0]
click at [510, 143] on div "[PERSON_NAME]醫師 [DATE] 《美容醫學國際學術研討會》 此次演講分享AestheFill[PERSON_NAME]斯精靈針用於臉部回春和面部…" at bounding box center [277, 131] width 554 height 262
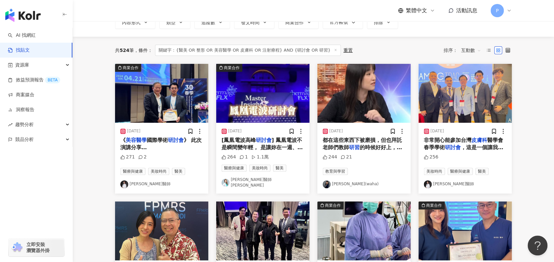
click at [250, 140] on span "[鳳凰電波高峰" at bounding box center [238, 140] width 34 height 6
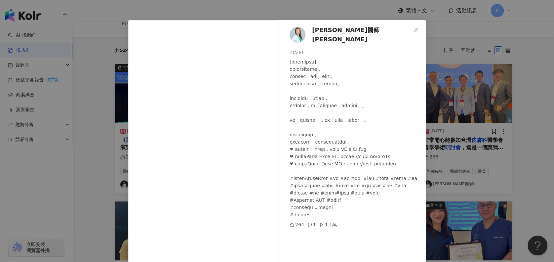
scroll to position [34, 0]
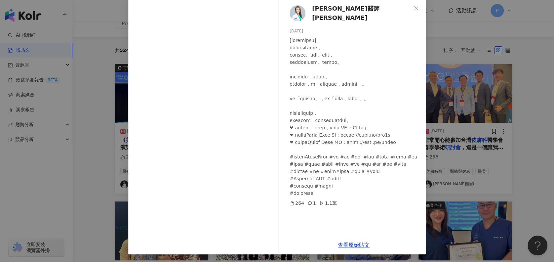
click at [462, 191] on div "[PERSON_NAME]醫師 [PERSON_NAME] [DATE] 264 1 1.1萬 查看原始貼文" at bounding box center [277, 131] width 554 height 262
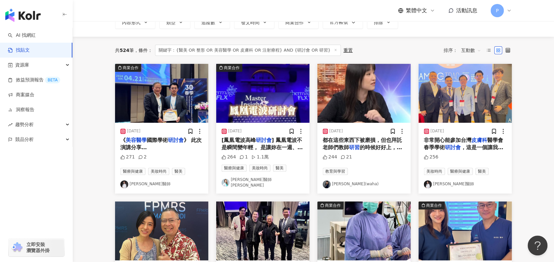
click at [380, 147] on span "的時候好好上，不要睡覺、遲到早退、做" at bounding box center [361, 151] width 79 height 14
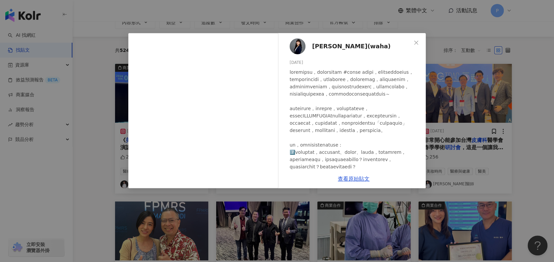
click at [493, 163] on div "[PERSON_NAME](waha) [DATE] 244 21 查看原始貼文" at bounding box center [277, 131] width 554 height 262
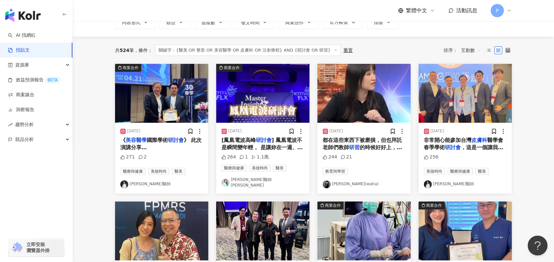
click at [496, 149] on span "，這是一個讓我不僅能吸取新知，還能與" at bounding box center [462, 151] width 79 height 14
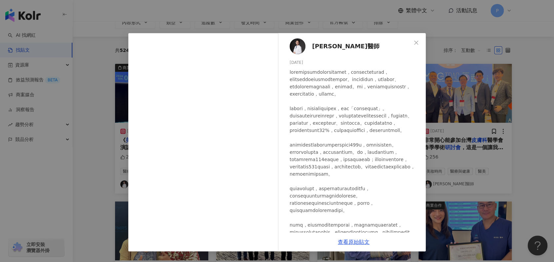
click at [324, 72] on div at bounding box center [354, 166] width 131 height 196
drag, startPoint x: 321, startPoint y: 72, endPoint x: 390, endPoint y: 74, distance: 69.4
click at [390, 74] on div at bounding box center [354, 166] width 131 height 196
drag, startPoint x: 390, startPoint y: 74, endPoint x: 384, endPoint y: 74, distance: 5.9
copy div "台灣皮膚科醫學會春季學術研討會"
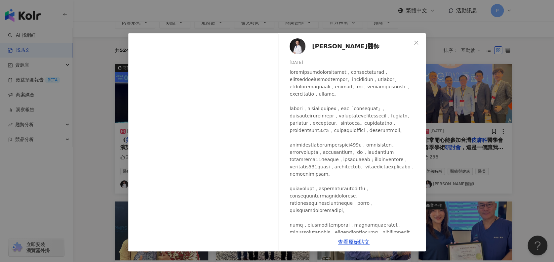
click at [393, 156] on div at bounding box center [354, 166] width 131 height 196
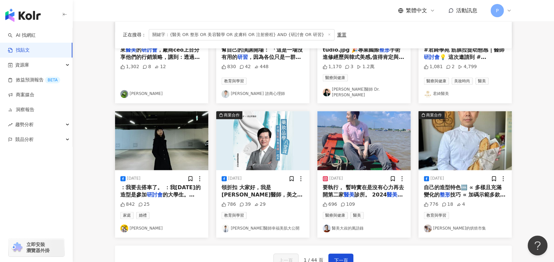
scroll to position [310, 0]
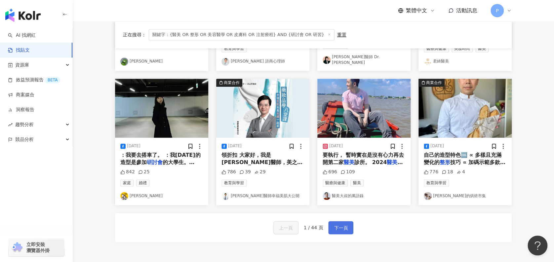
click at [342, 224] on span "下一頁" at bounding box center [341, 228] width 14 height 8
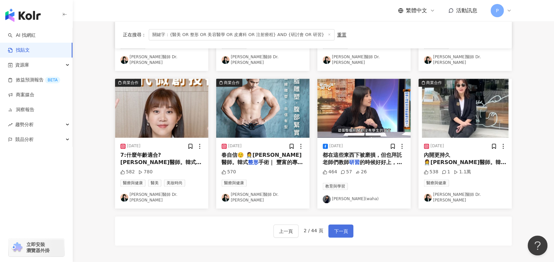
click at [343, 227] on span "下一頁" at bounding box center [341, 231] width 14 height 8
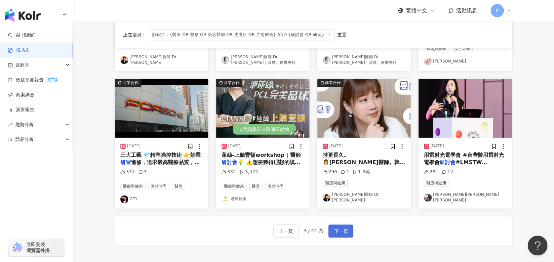
click at [343, 227] on span "下一頁" at bounding box center [341, 231] width 14 height 8
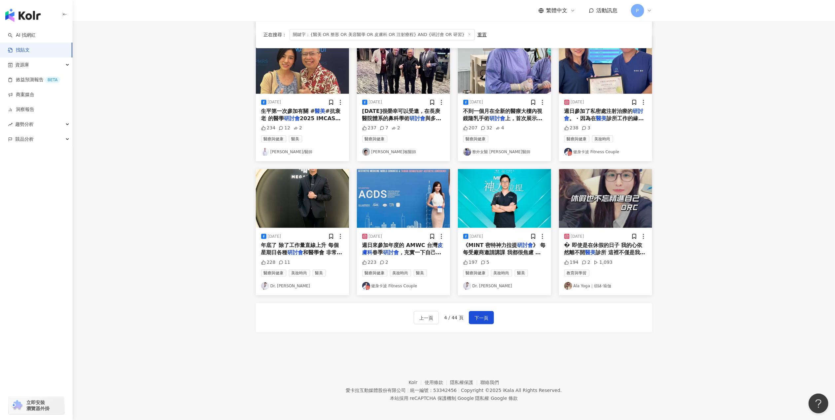
scroll to position [172, 0]
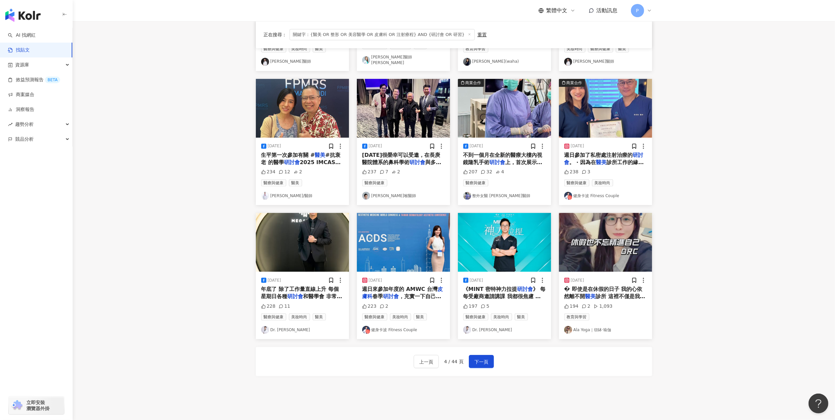
click at [496, 361] on div "上一頁 4 / 44 頁 下一頁" at bounding box center [454, 361] width 396 height 29
click at [490, 360] on button "下一頁" at bounding box center [481, 361] width 25 height 13
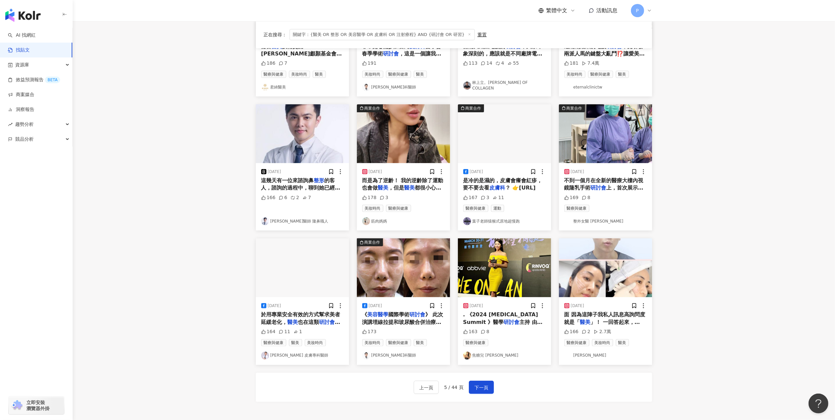
scroll to position [128, 0]
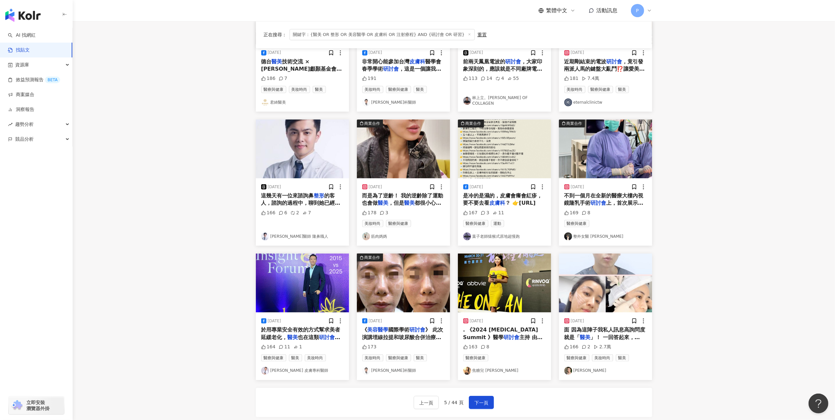
drag, startPoint x: 508, startPoint y: 331, endPoint x: 525, endPoint y: 341, distance: 20.2
click at [525, 341] on span "主持 由[PERSON_NAME]所舉辦，邀請到 中國醫藥大學附設醫院、成大醫院、[GEOGRAPHIC_DATA]、台大醫院、台中榮總…，業界頂尖醫師教授、…" at bounding box center [503, 385] width 81 height 102
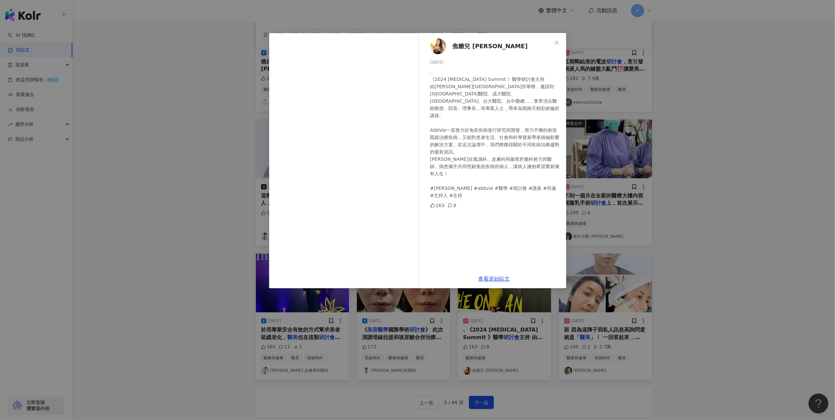
click at [676, 284] on div "焦糖兒 [PERSON_NAME] [DATE] . 《2024 [MEDICAL_DATA] Summit 》醫學研討會主持 由[PERSON_NAME][…" at bounding box center [417, 210] width 835 height 420
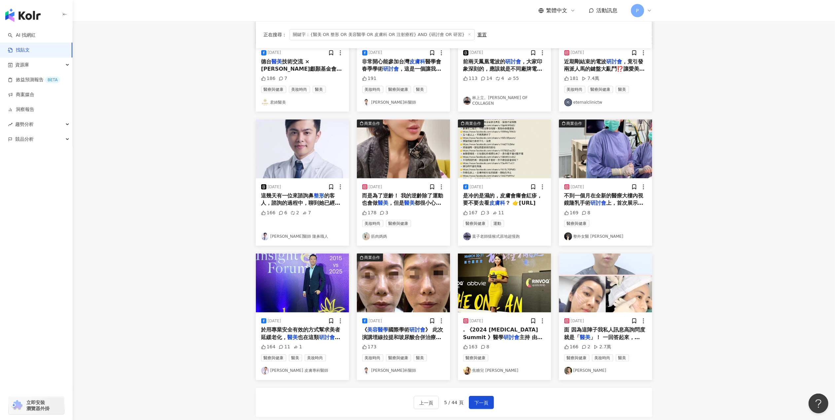
click at [587, 371] on link "[PERSON_NAME]" at bounding box center [605, 371] width 83 height 8
click at [636, 336] on span "」！ 一回答起來，[PERSON_NAME]的是花不少時間" at bounding box center [604, 344] width 81 height 21
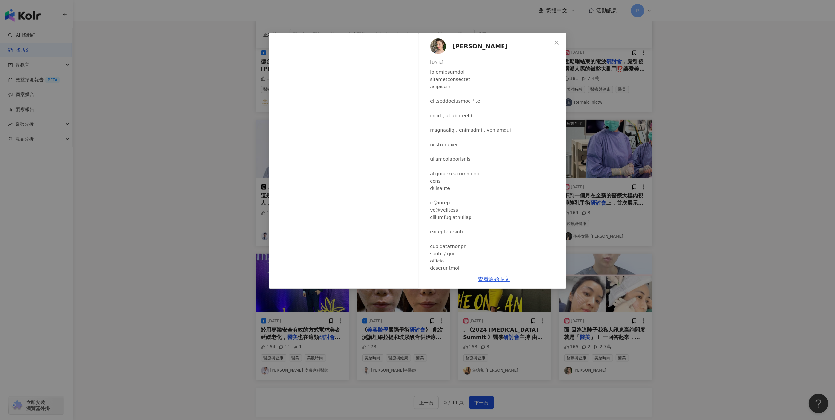
click at [668, 140] on div "[PERSON_NAME] [DATE] 166 2 2.7萬 查看原始貼文" at bounding box center [417, 210] width 835 height 420
